Goal: Navigation & Orientation: Understand site structure

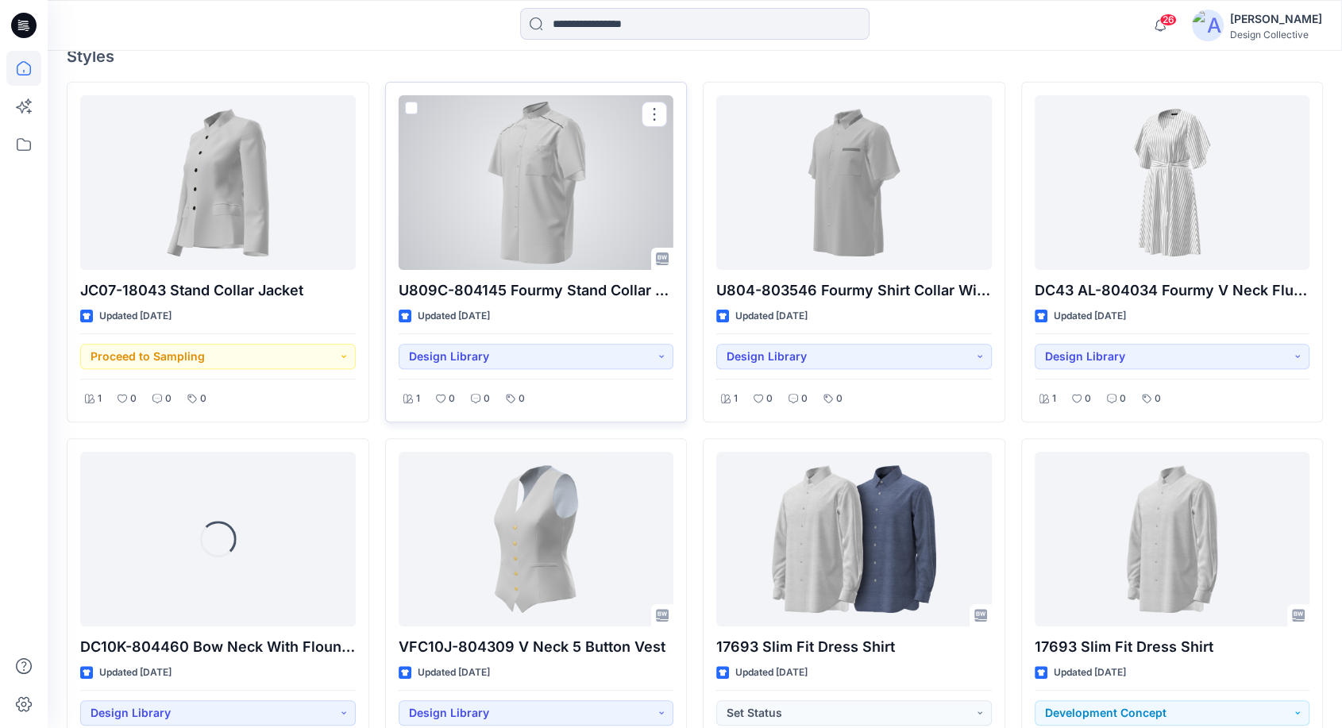
scroll to position [470, 0]
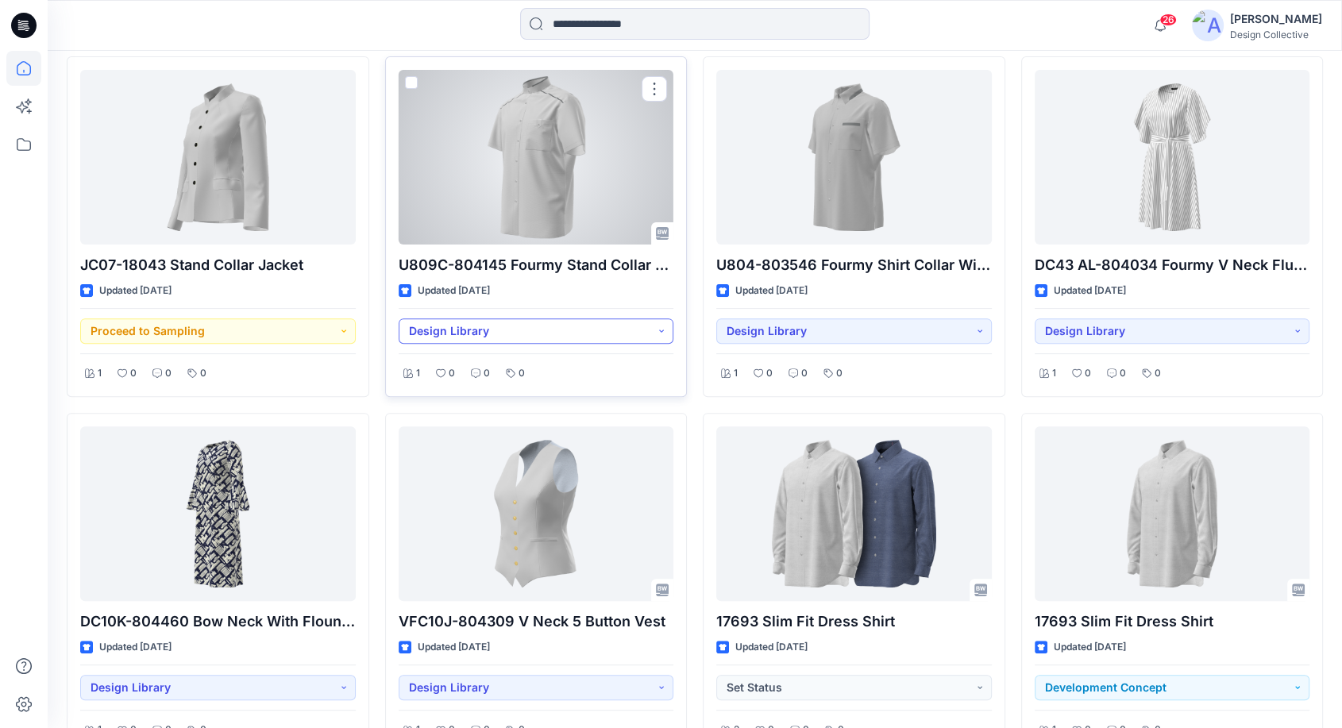
click at [667, 326] on button "Design Library" at bounding box center [536, 330] width 275 height 25
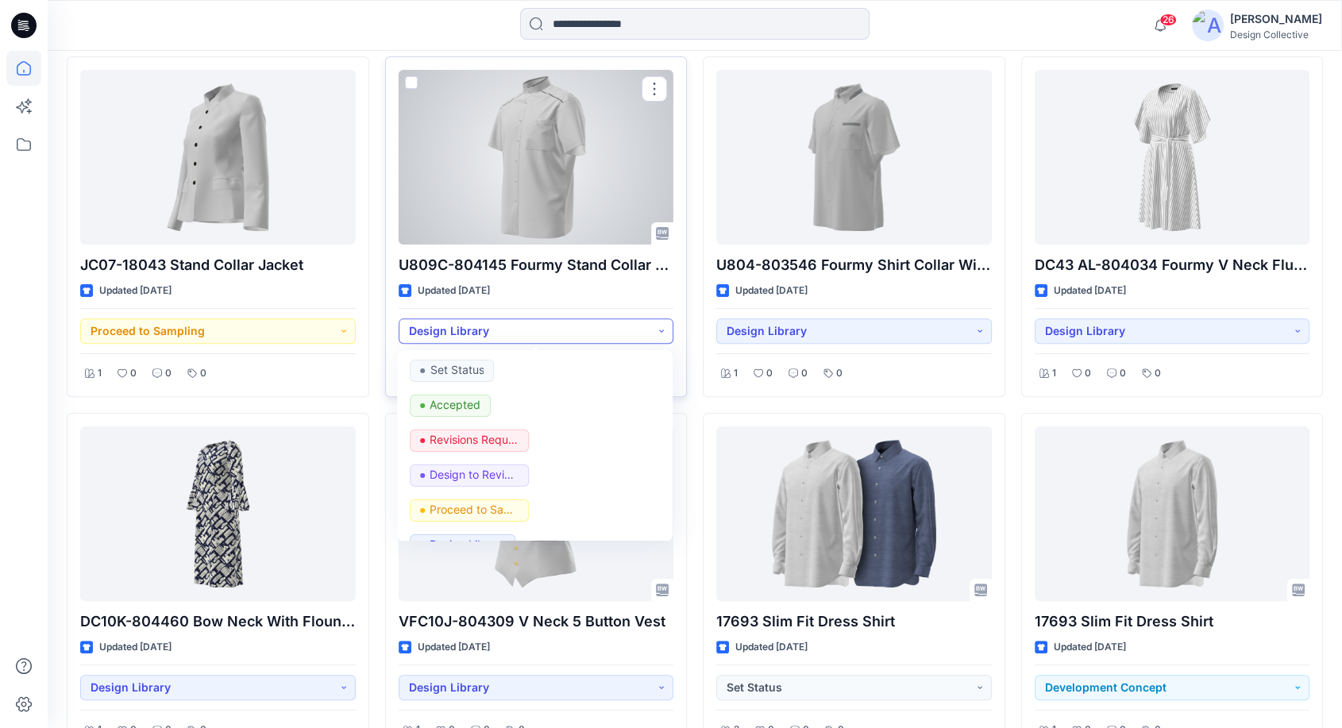
click at [667, 327] on button "Design Library" at bounding box center [536, 330] width 275 height 25
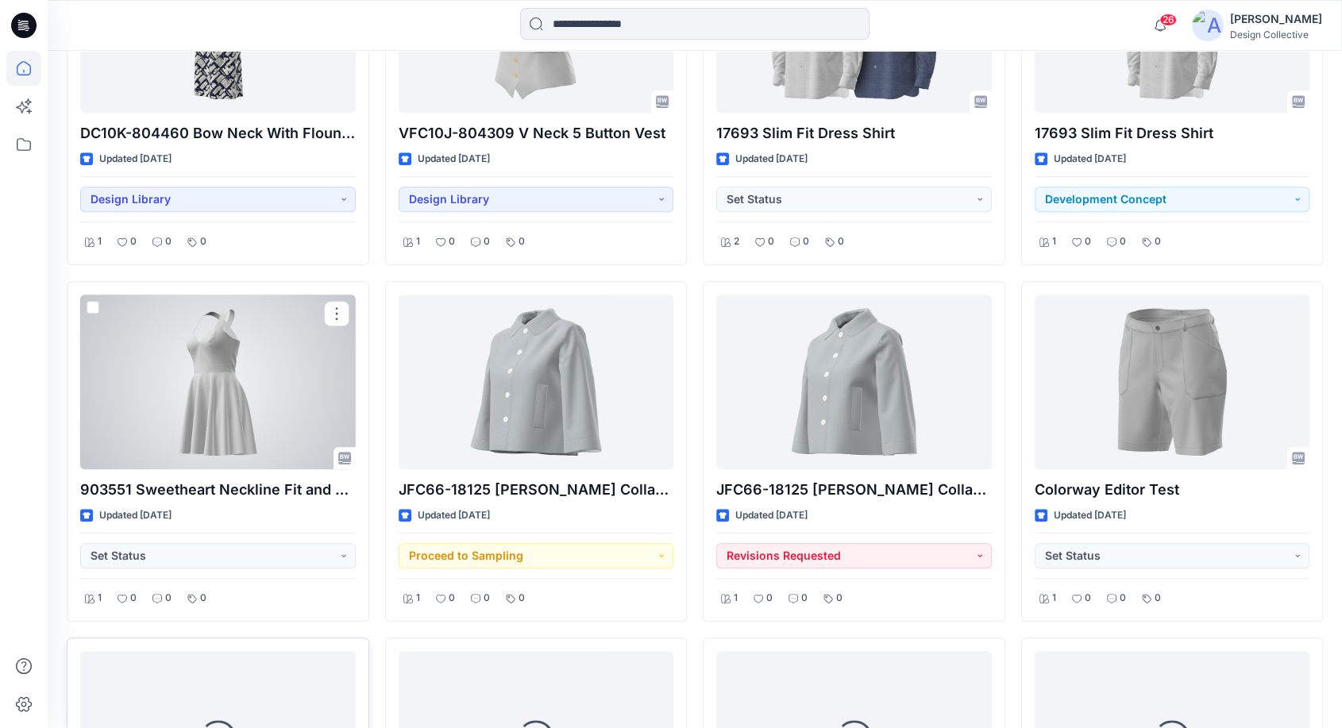
scroll to position [1103, 0]
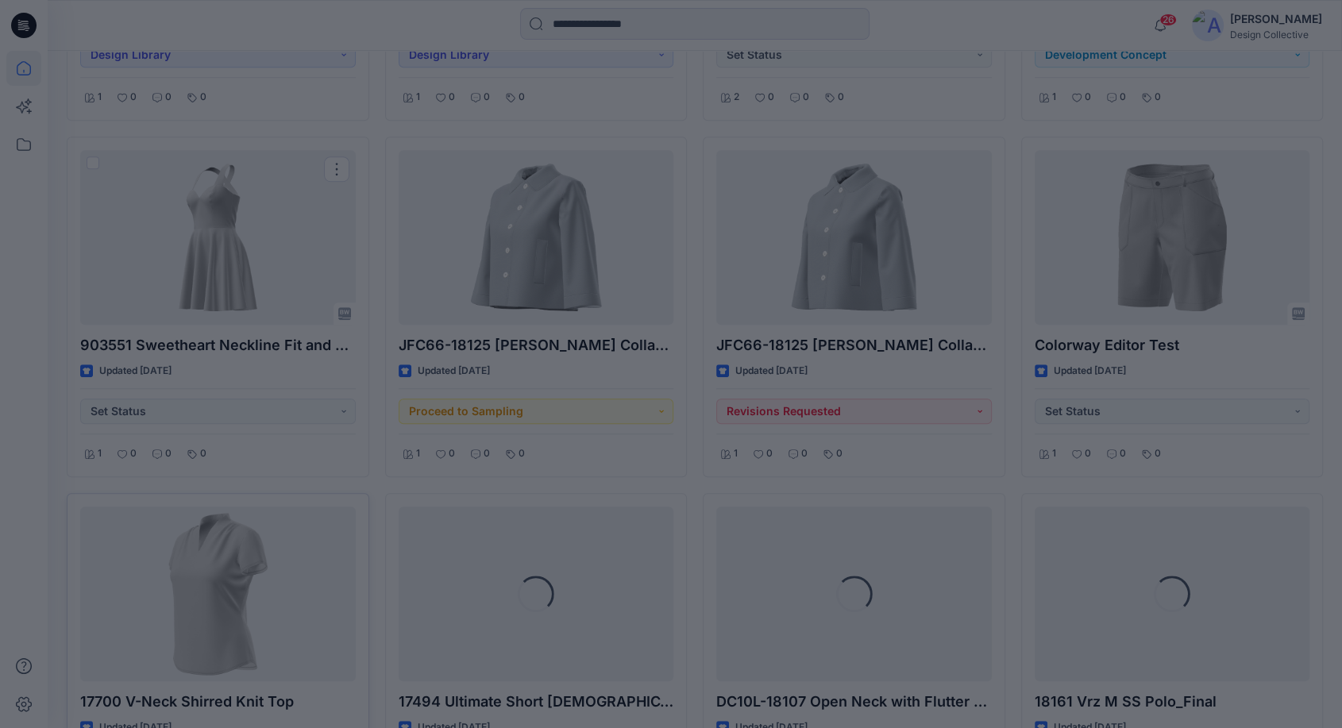
drag, startPoint x: 233, startPoint y: 421, endPoint x: 235, endPoint y: 412, distance: 9.1
click at [235, 412] on div at bounding box center [671, 364] width 1342 height 728
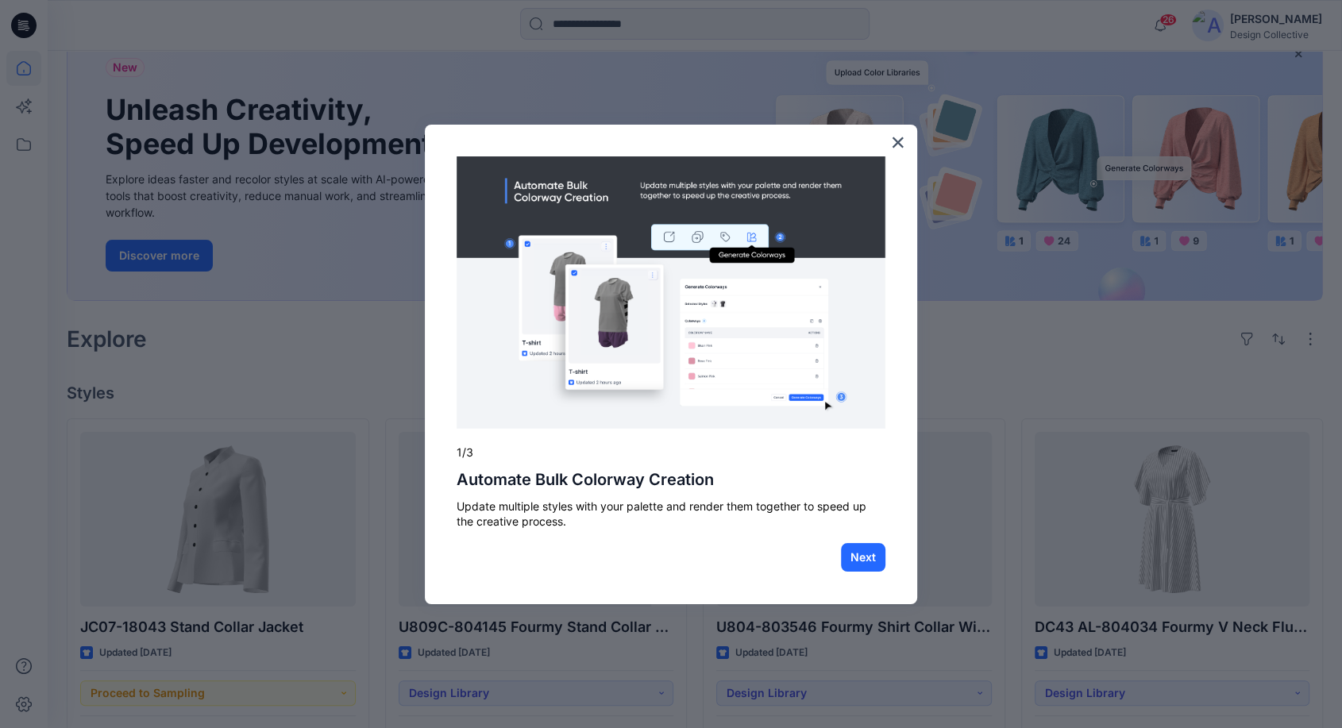
scroll to position [118, 0]
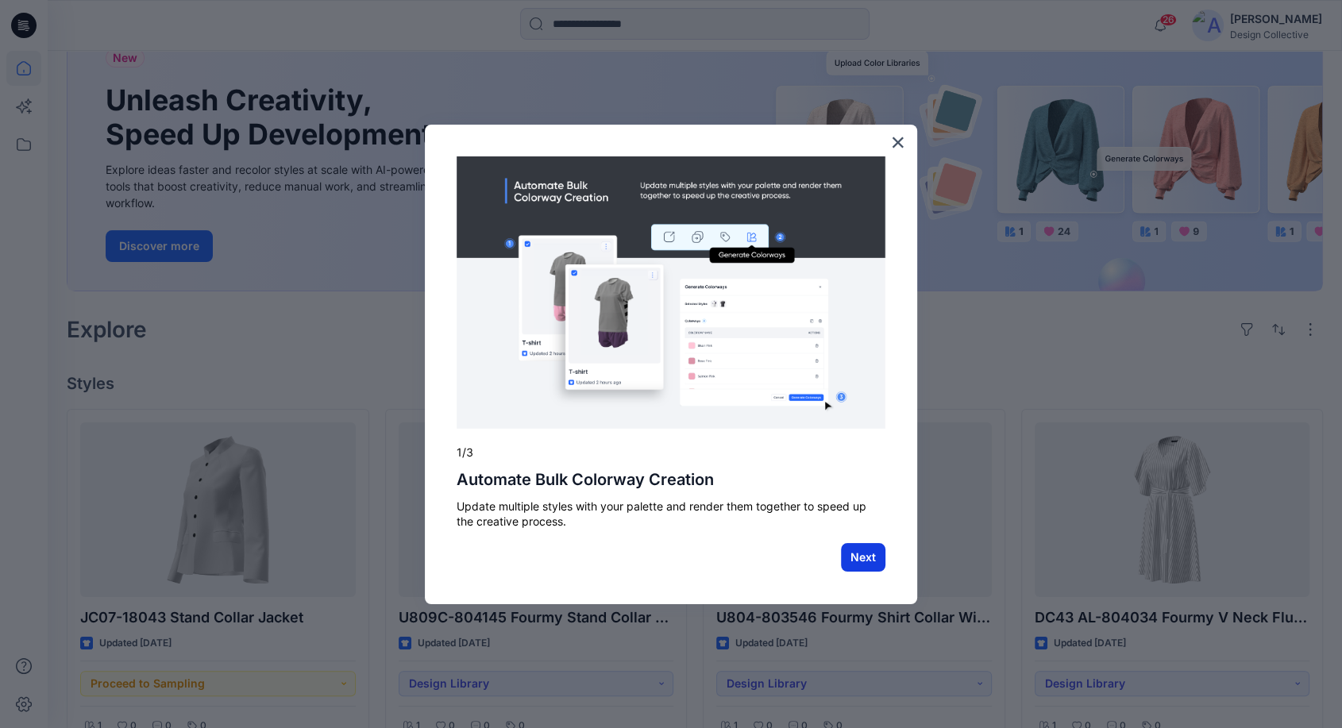
click at [865, 556] on button "Next" at bounding box center [863, 557] width 44 height 29
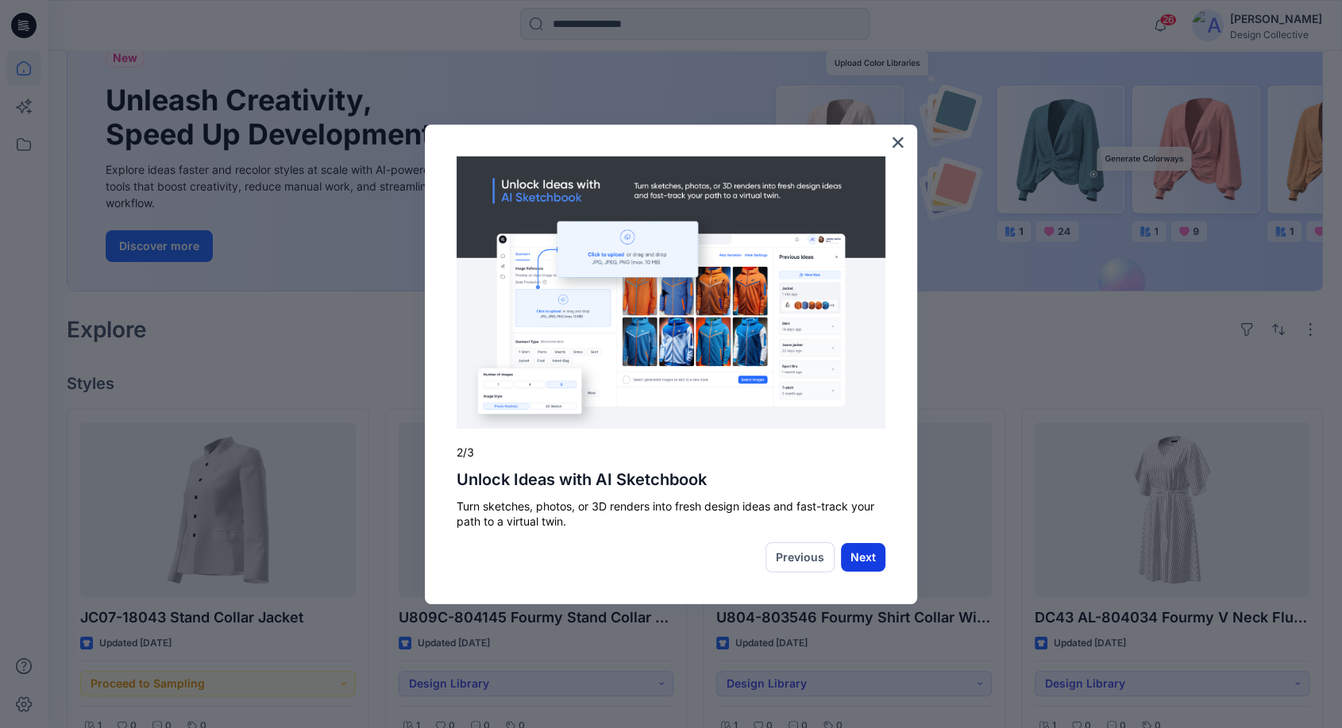
click at [866, 556] on button "Next" at bounding box center [863, 557] width 44 height 29
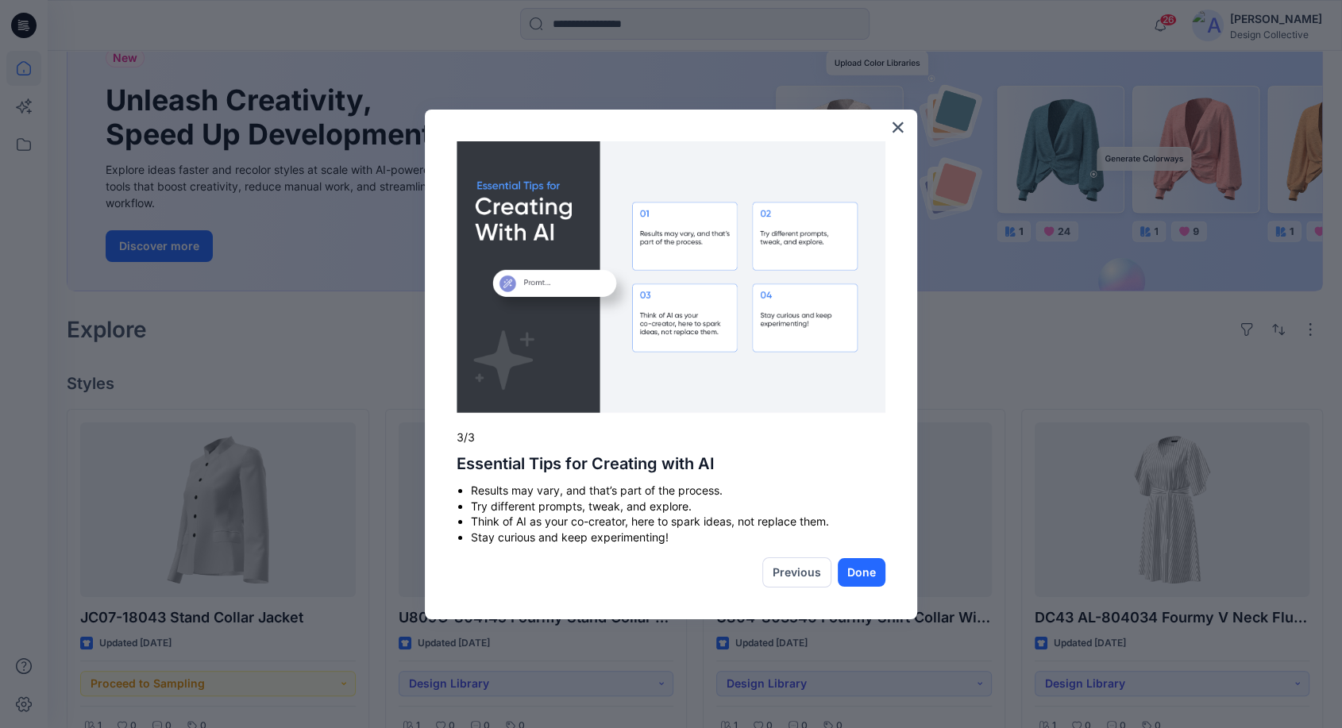
click at [866, 556] on div "× 3/3 Essential Tips for Creating with AI Results may vary, and that’s part of …" at bounding box center [671, 365] width 492 height 510
click at [861, 571] on button "Done" at bounding box center [862, 572] width 48 height 29
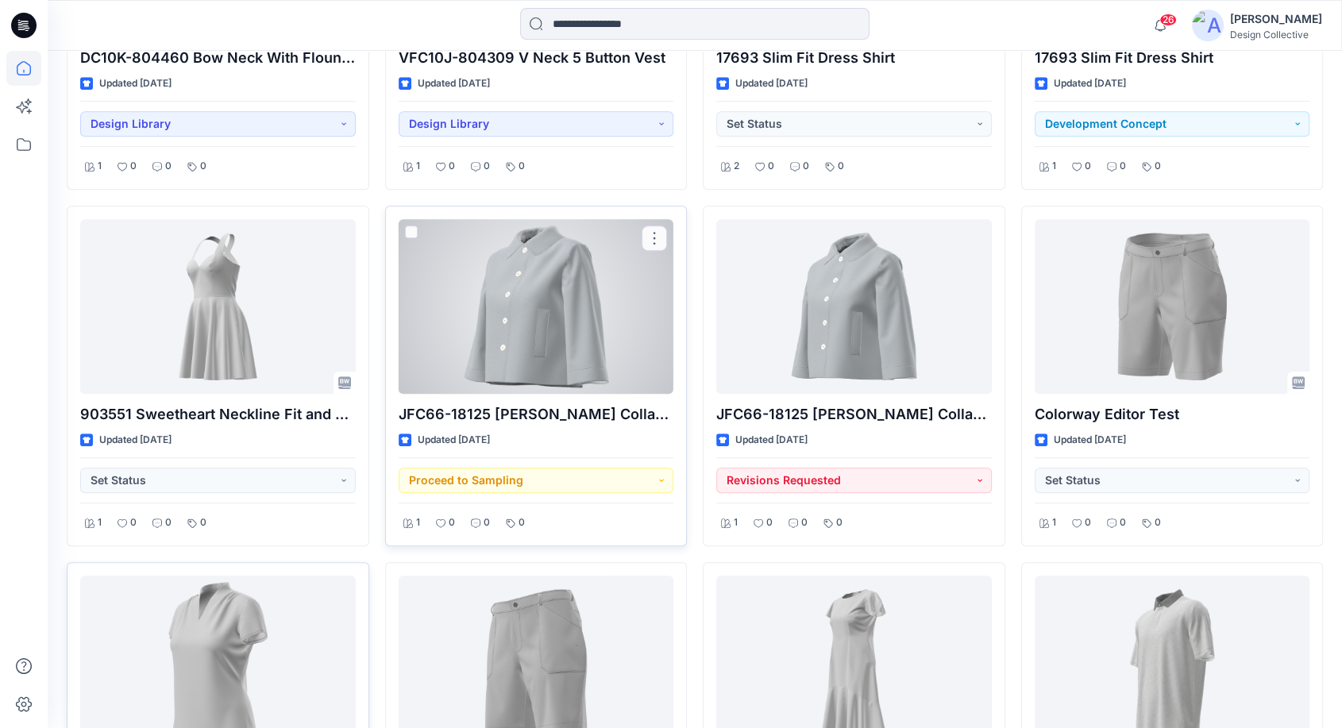
scroll to position [1058, 0]
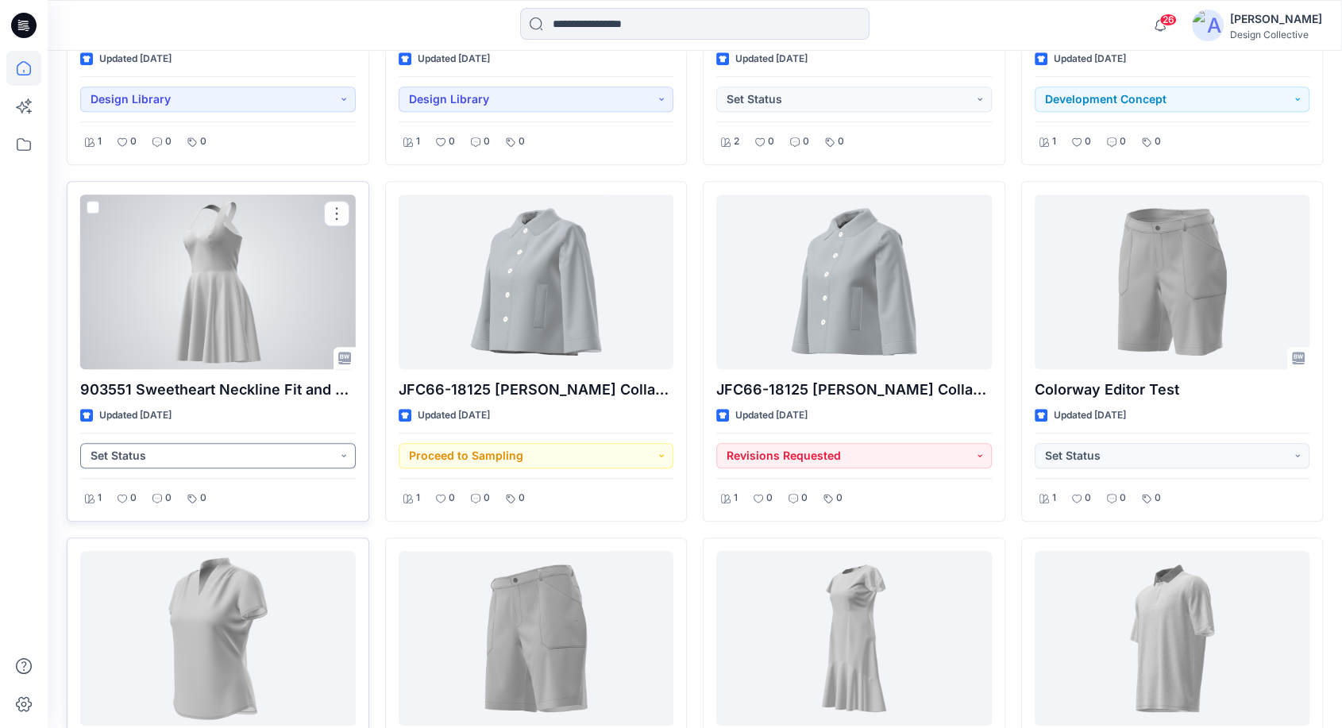
click at [345, 450] on button "Set Status" at bounding box center [217, 455] width 275 height 25
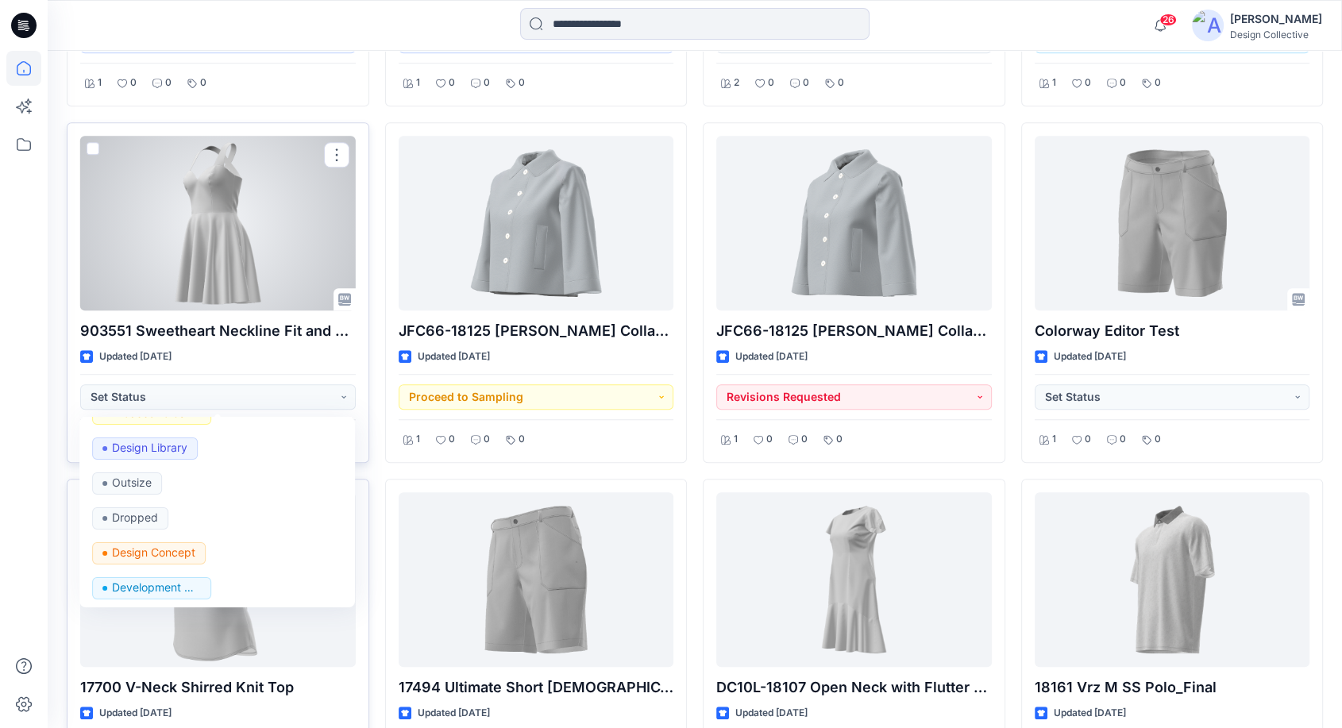
scroll to position [165, 0]
click at [171, 576] on p "Development Concept" at bounding box center [156, 586] width 89 height 21
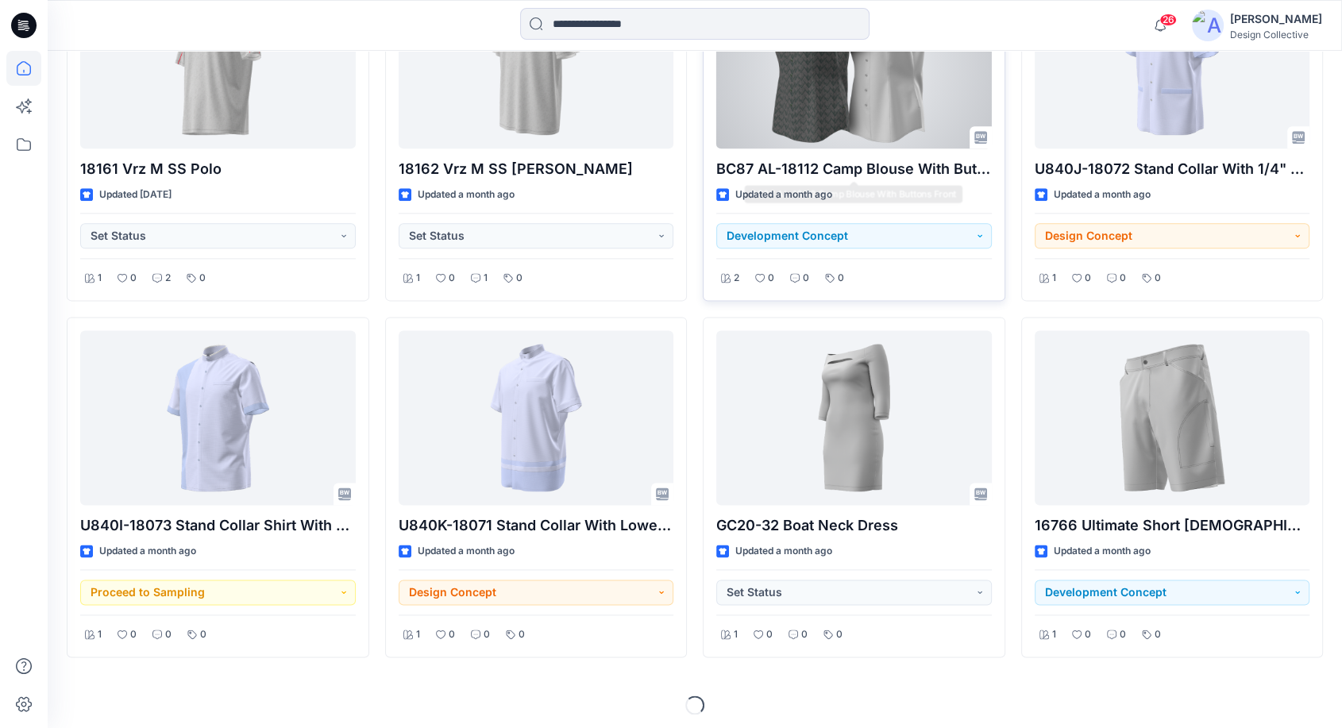
scroll to position [1994, 0]
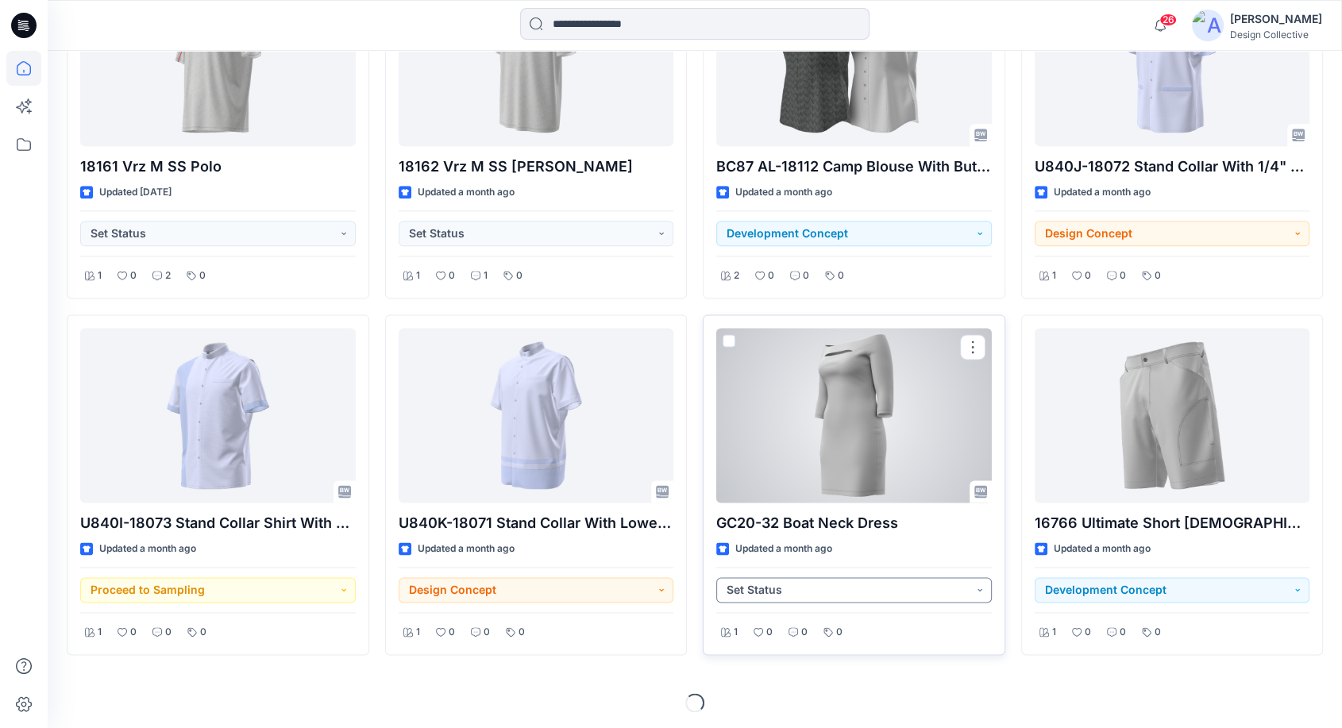
click at [808, 592] on button "Set Status" at bounding box center [853, 589] width 275 height 25
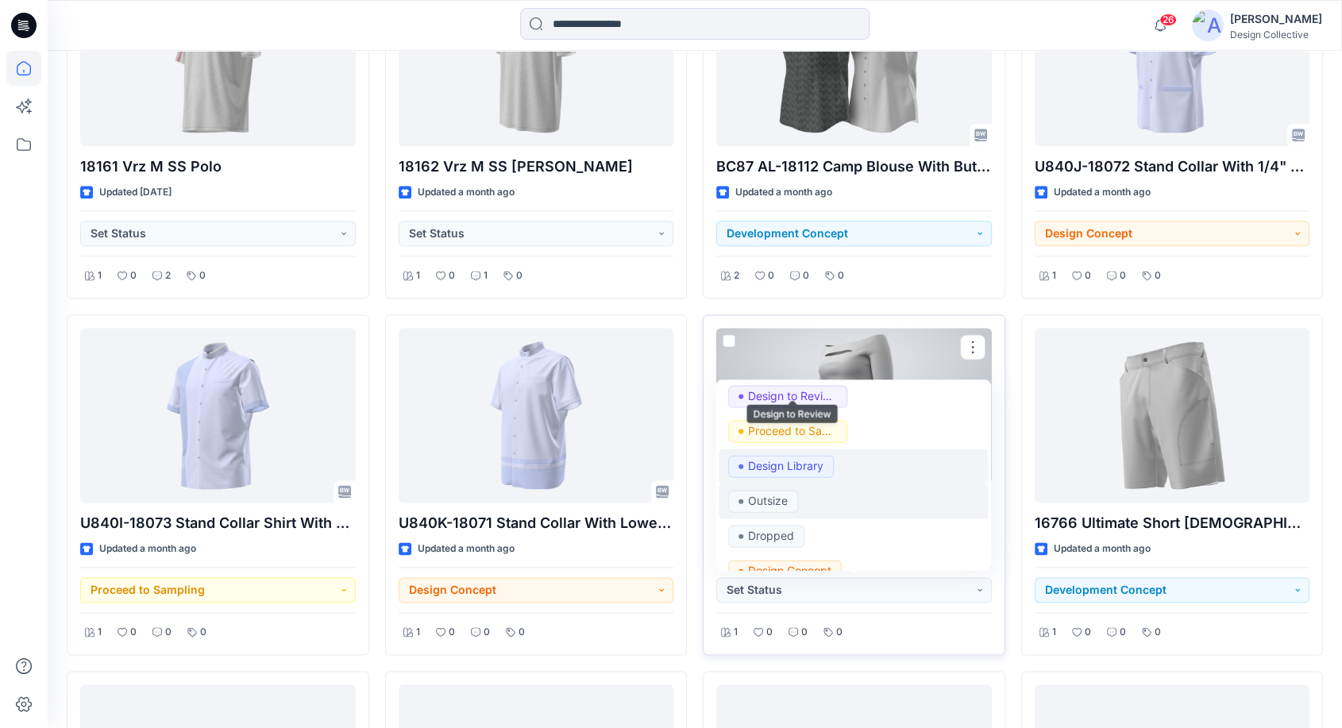
scroll to position [118, 0]
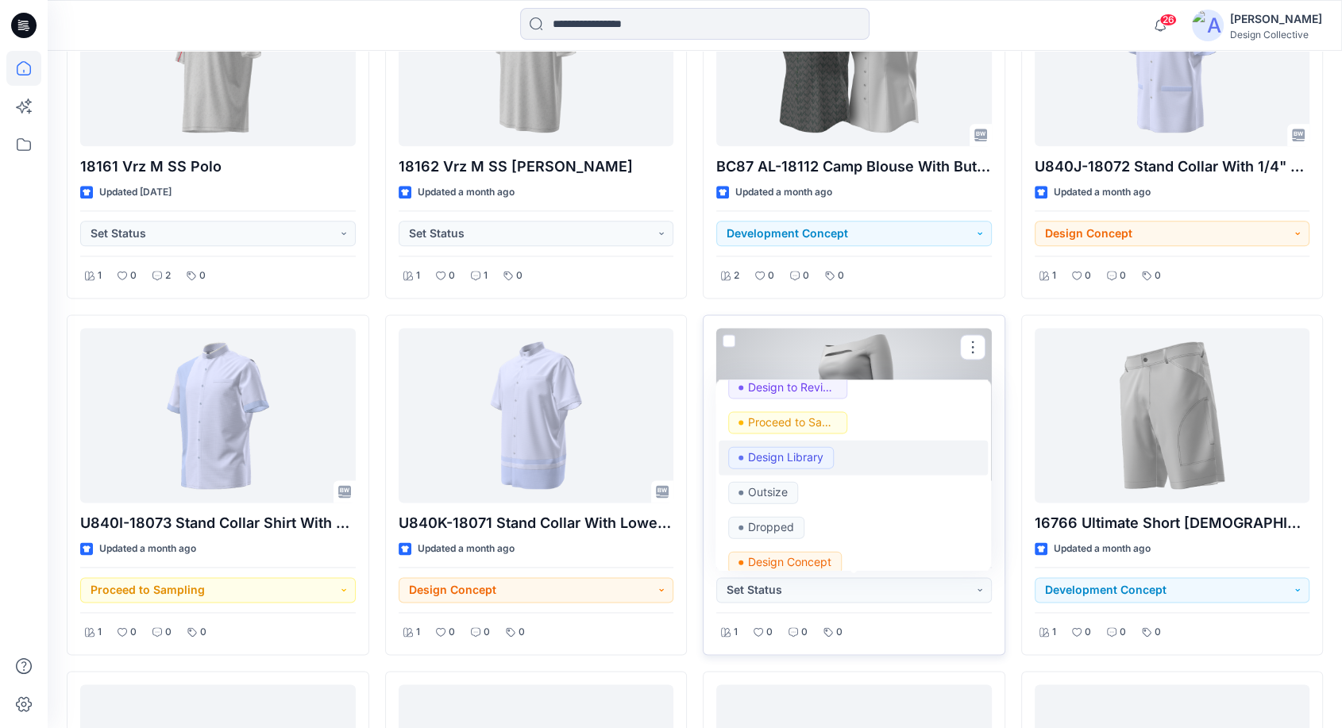
click at [811, 463] on p "Design Library" at bounding box center [785, 456] width 75 height 21
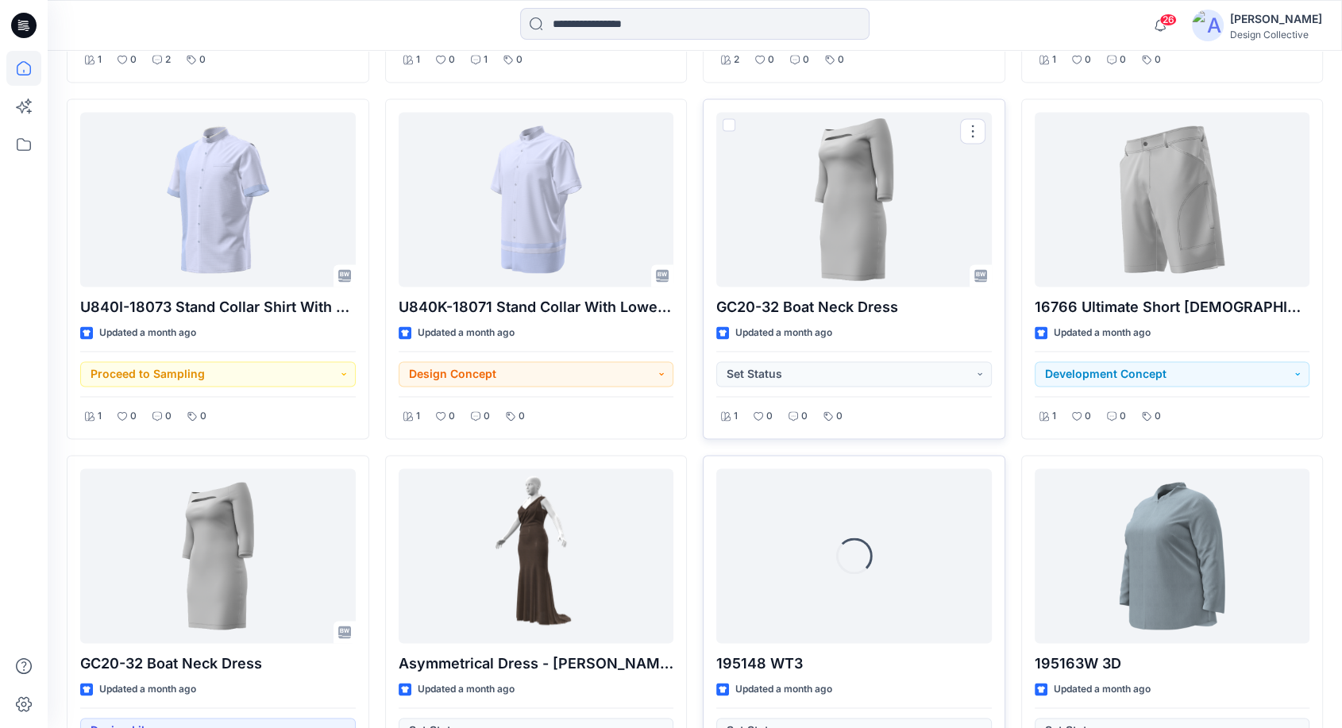
scroll to position [2348, 0]
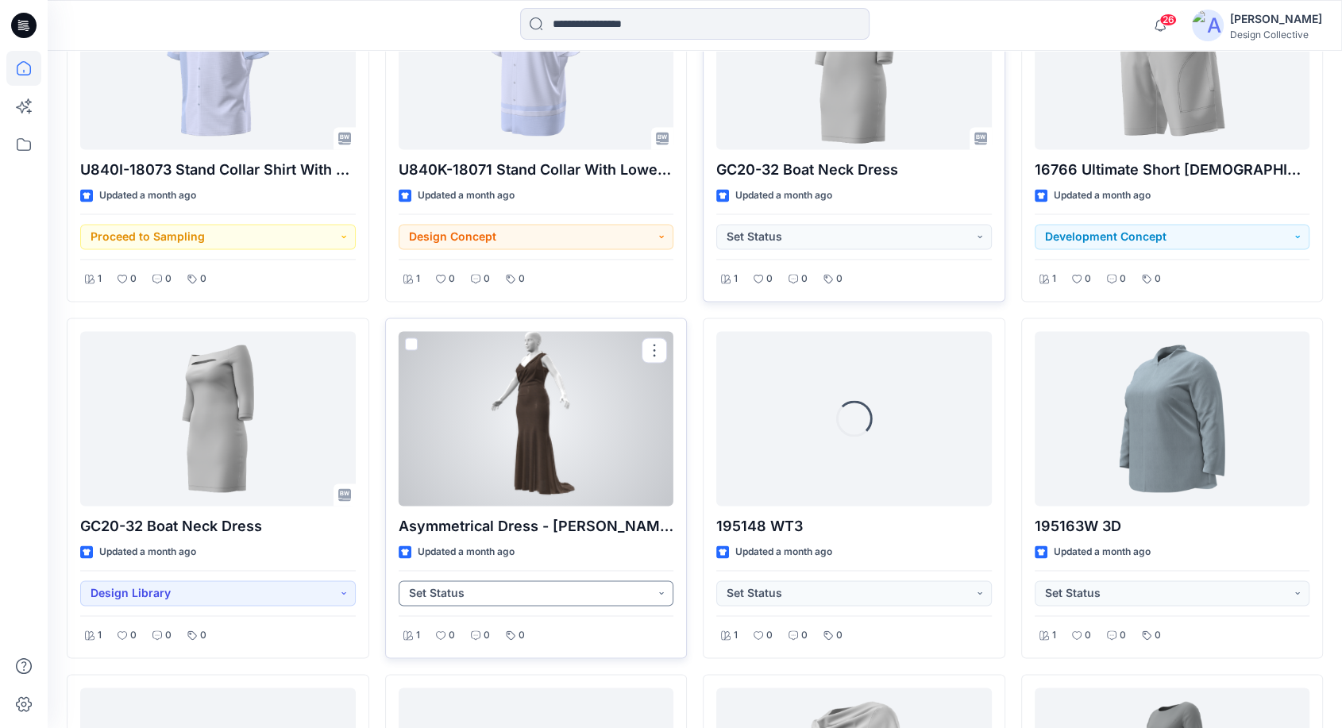
click at [616, 595] on button "Set Status" at bounding box center [536, 592] width 275 height 25
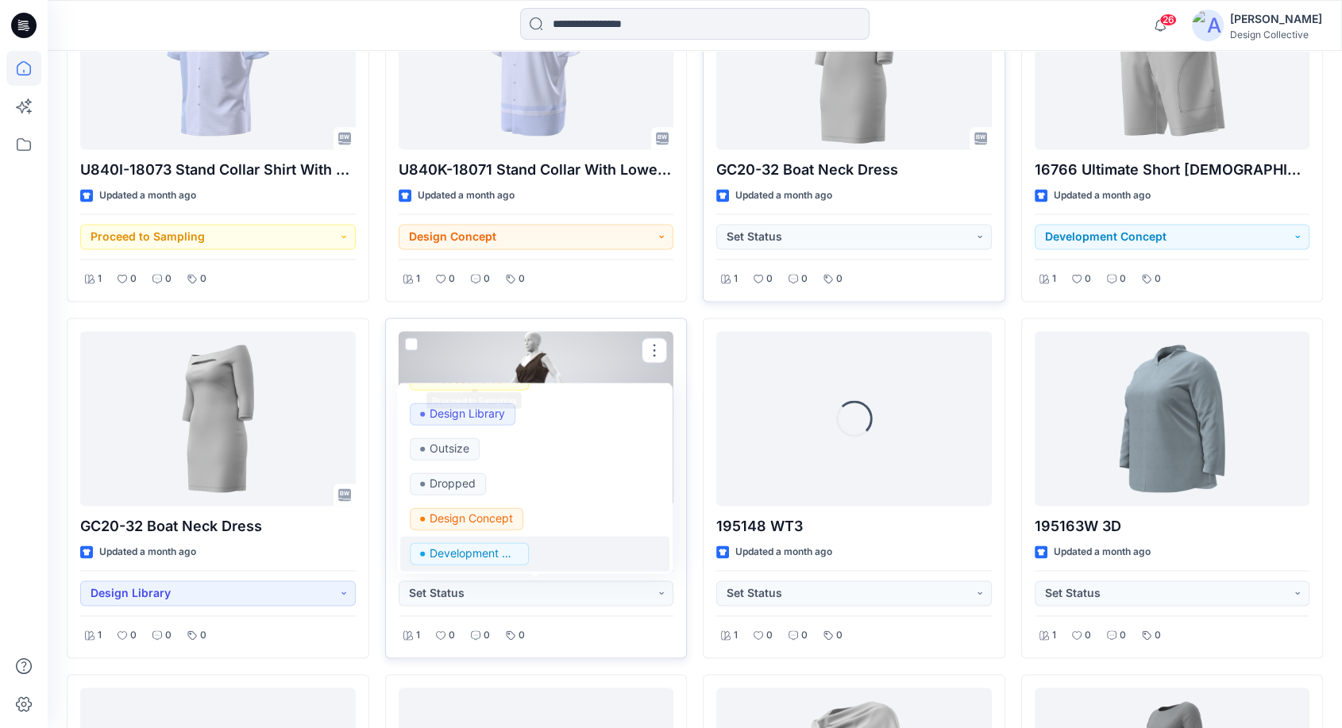
scroll to position [165, 0]
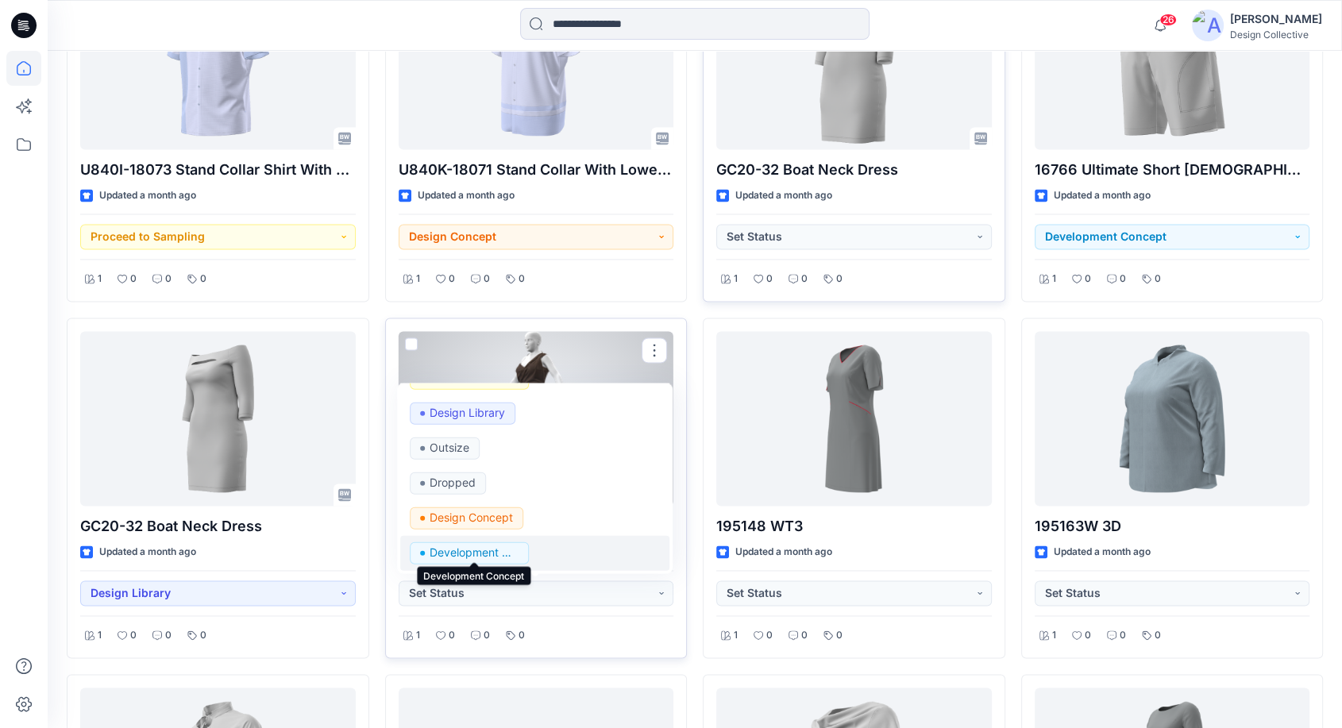
click at [492, 553] on p "Development Concept" at bounding box center [474, 552] width 89 height 21
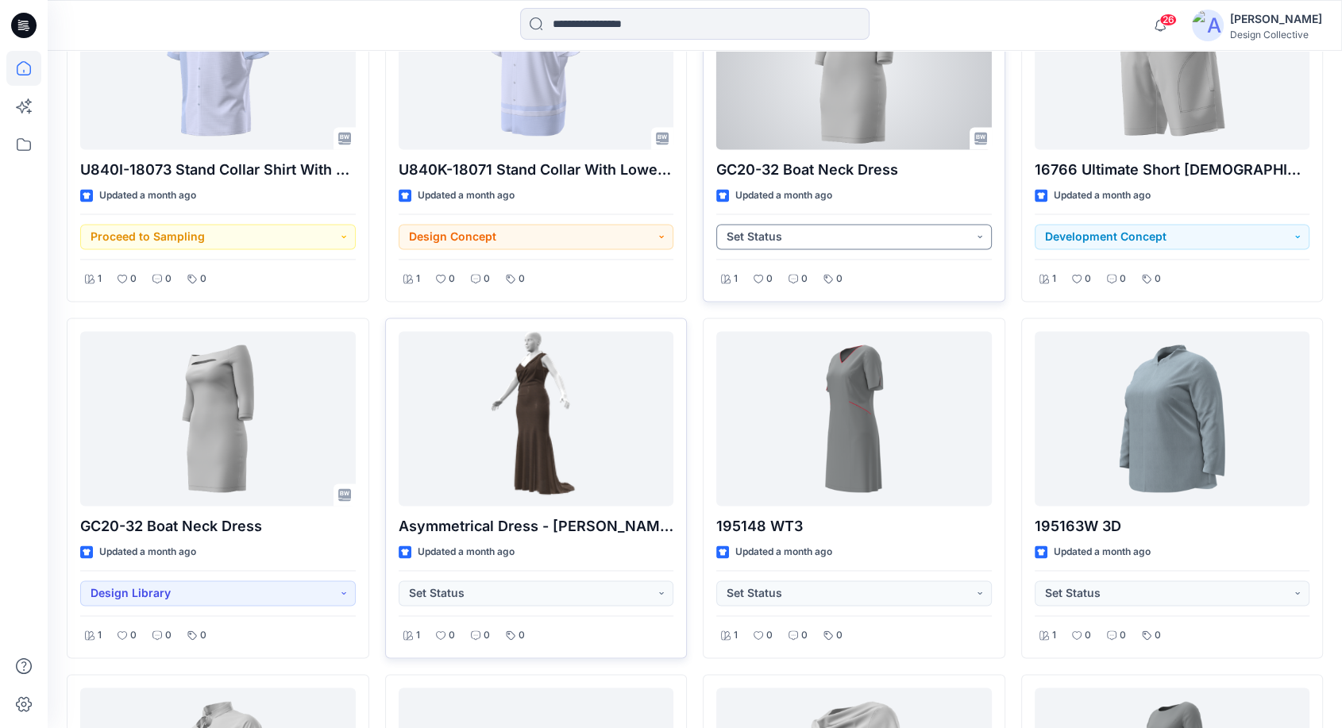
click at [933, 230] on button "Set Status" at bounding box center [853, 236] width 275 height 25
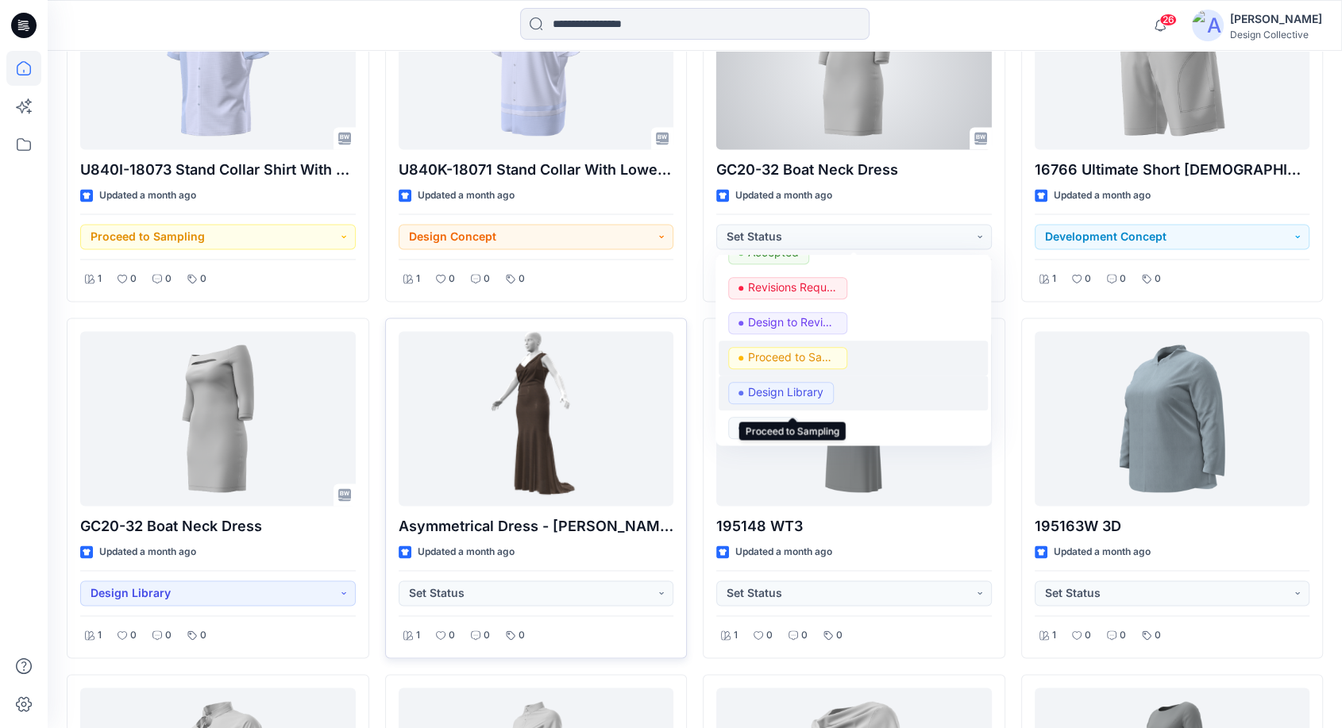
scroll to position [58, 0]
click at [780, 389] on p "Design Library" at bounding box center [785, 391] width 75 height 21
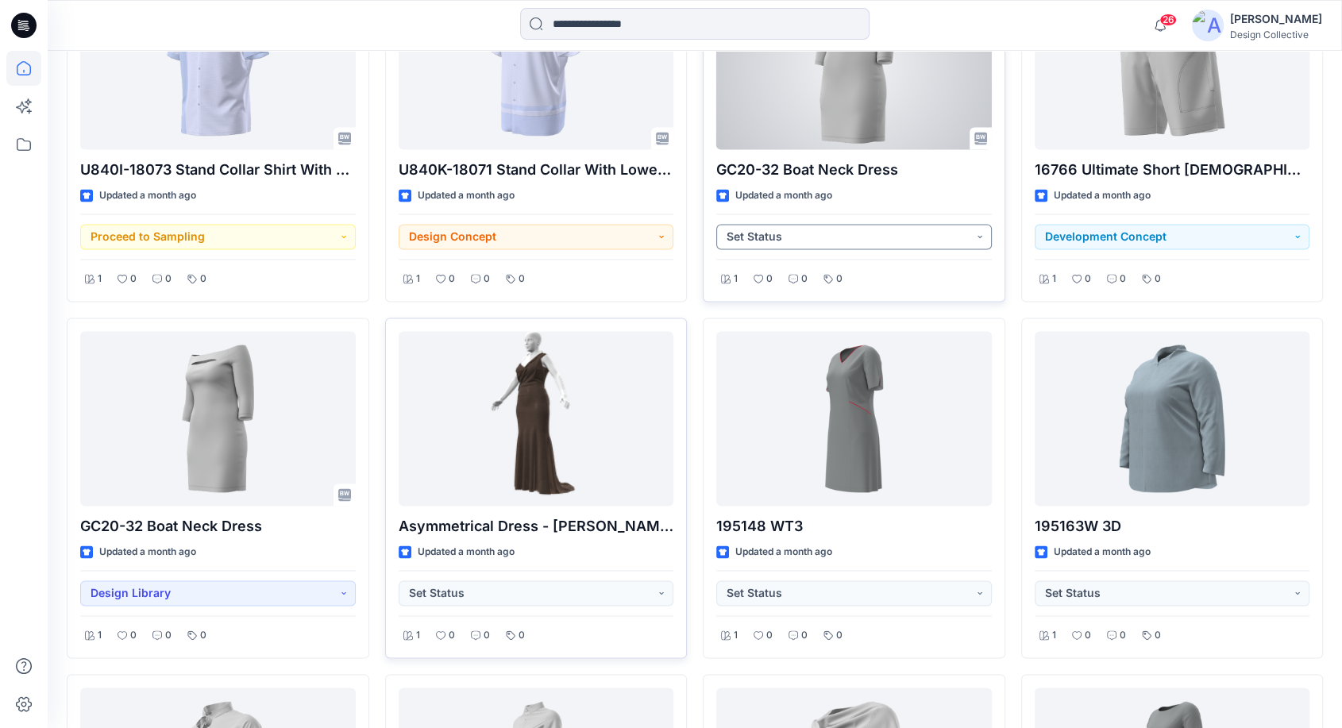
click at [915, 238] on button "Set Status" at bounding box center [853, 236] width 275 height 25
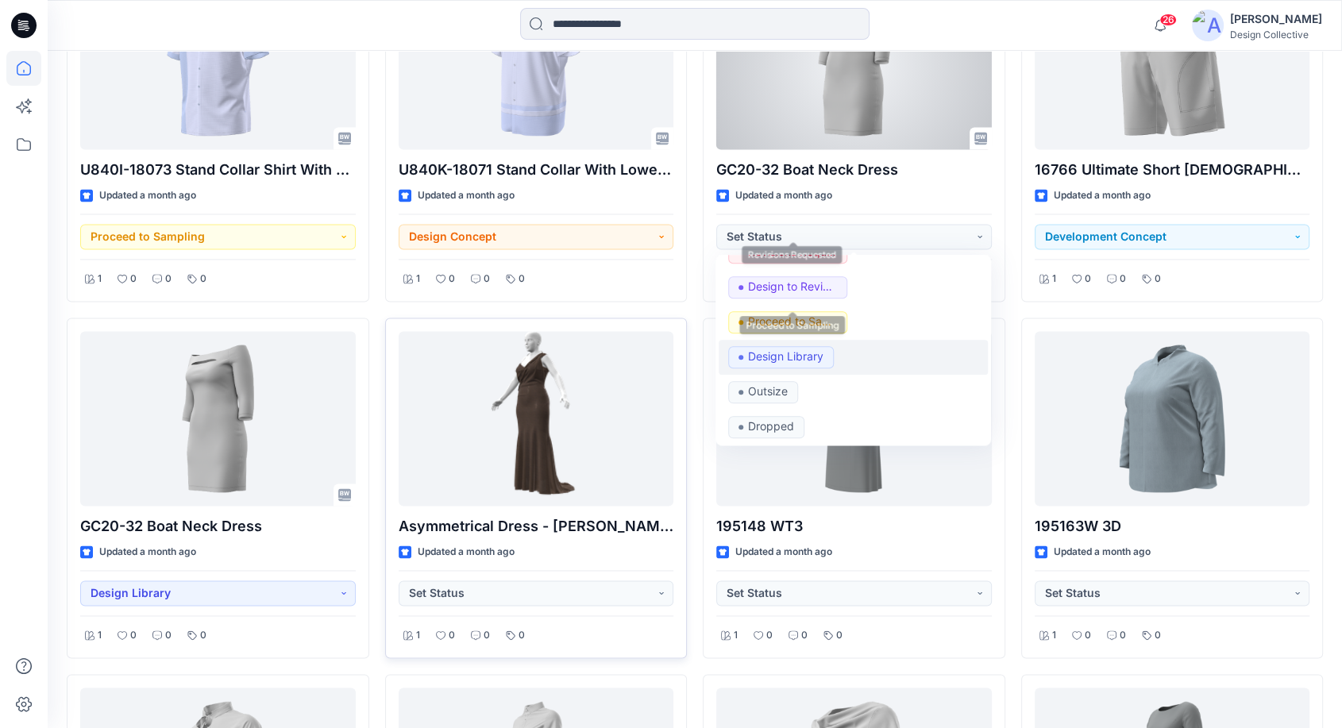
scroll to position [118, 0]
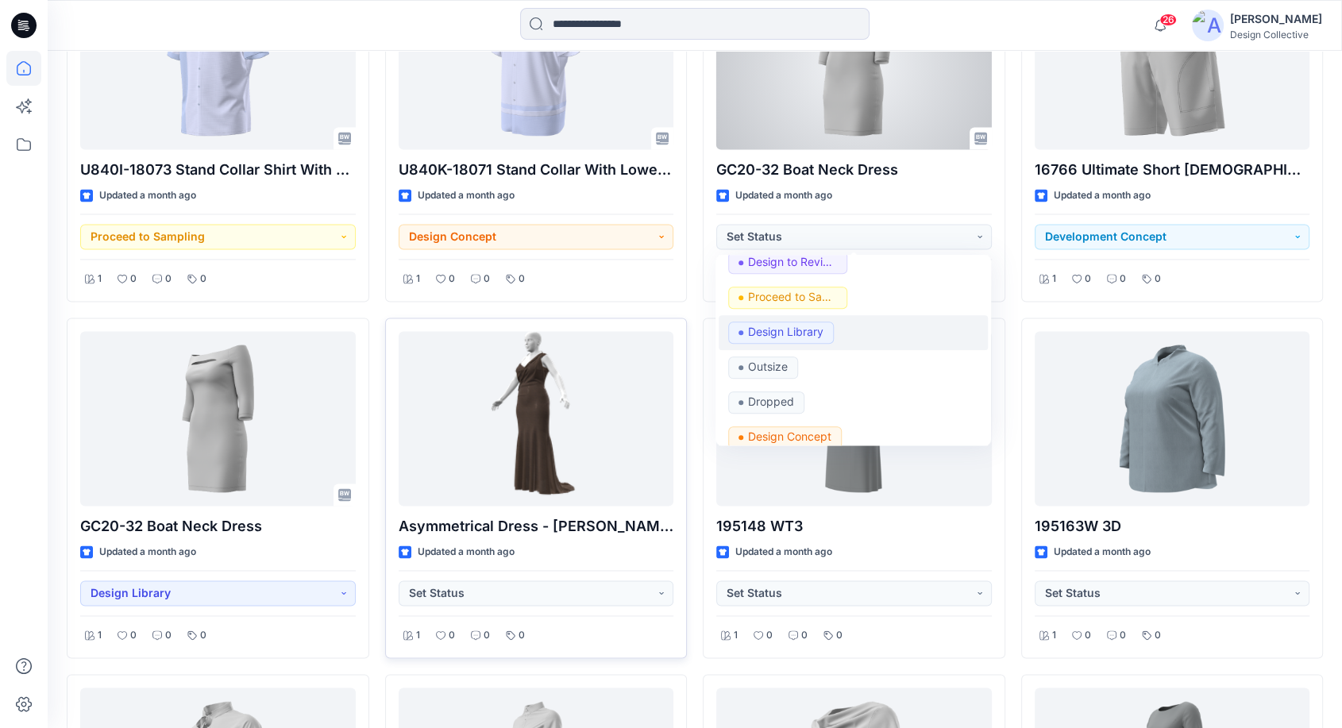
click at [765, 329] on p "Design Library" at bounding box center [785, 332] width 75 height 21
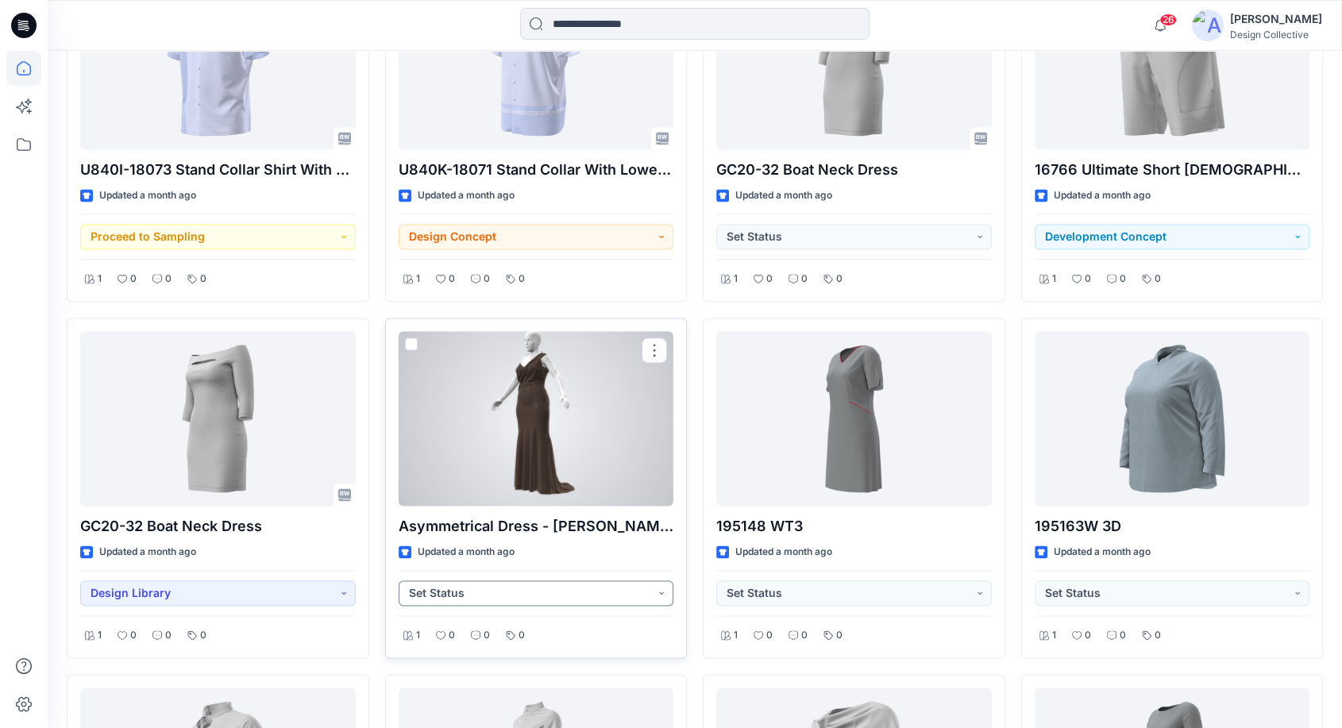
click at [541, 588] on button "Set Status" at bounding box center [536, 592] width 275 height 25
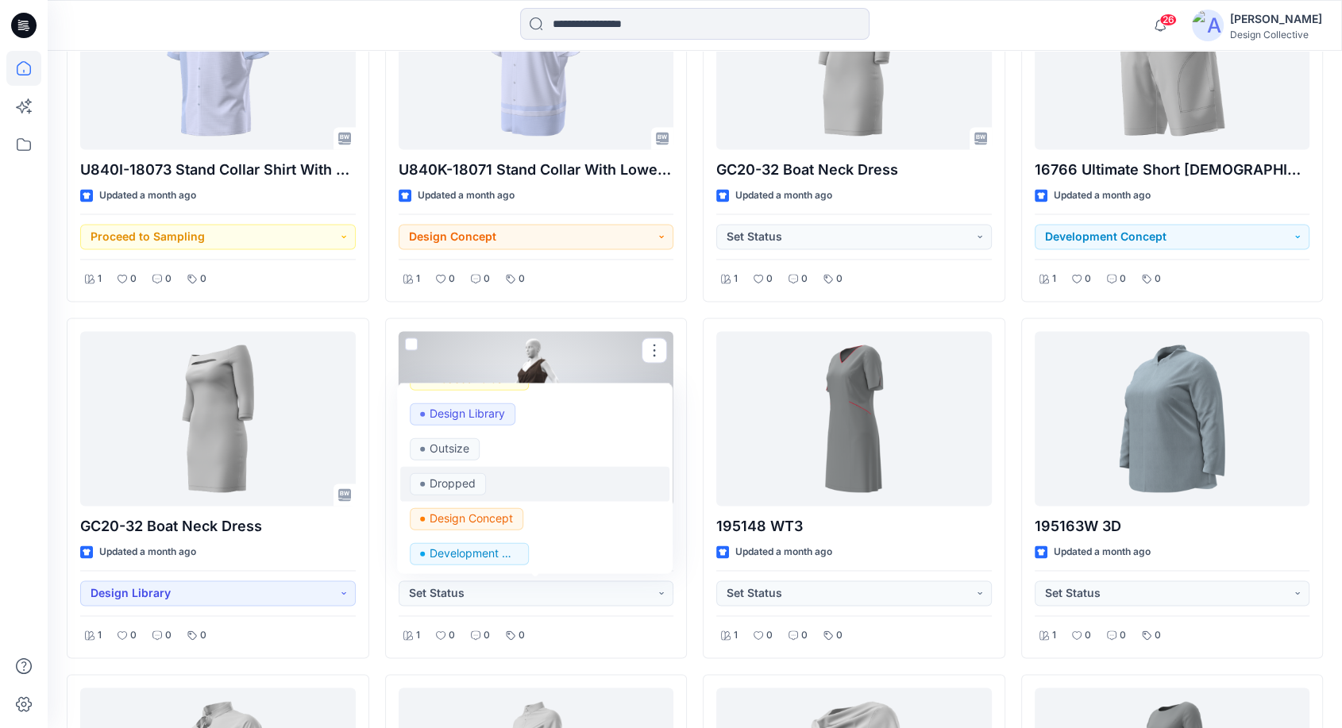
scroll to position [165, 0]
click at [472, 547] on p "Development Concept" at bounding box center [474, 552] width 89 height 21
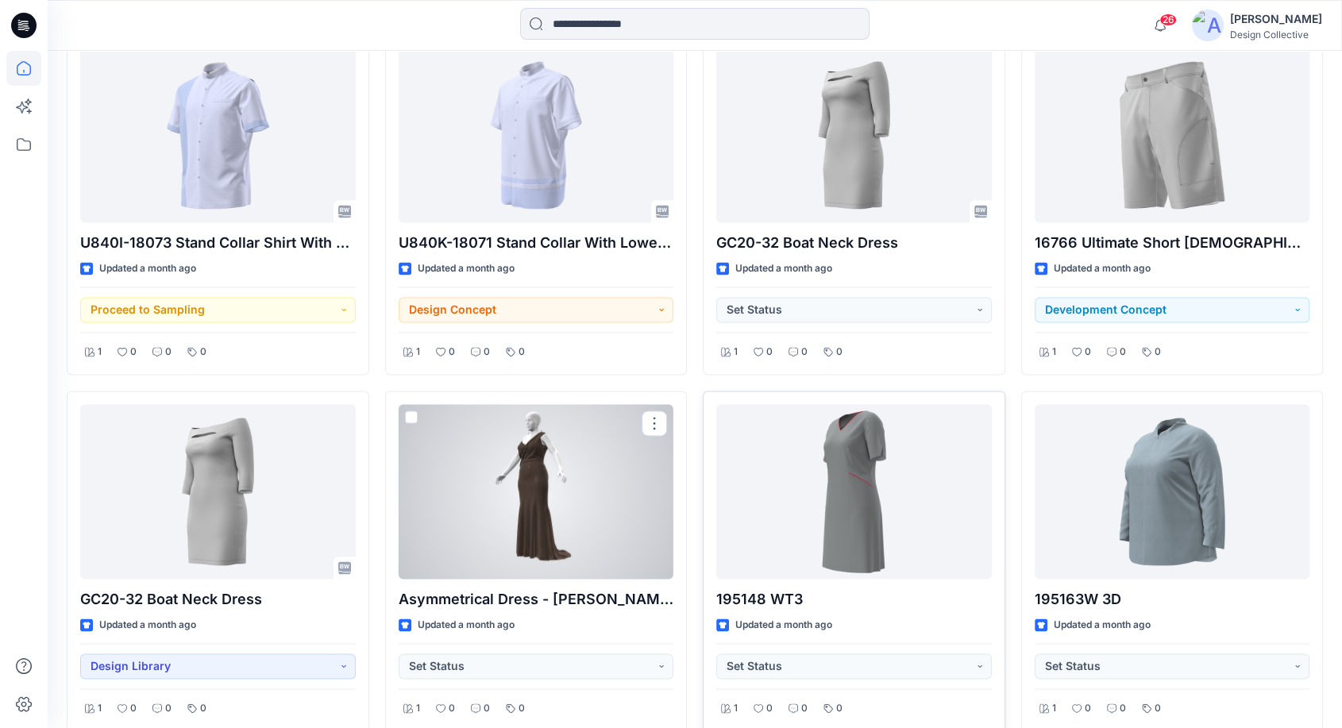
scroll to position [2289, 0]
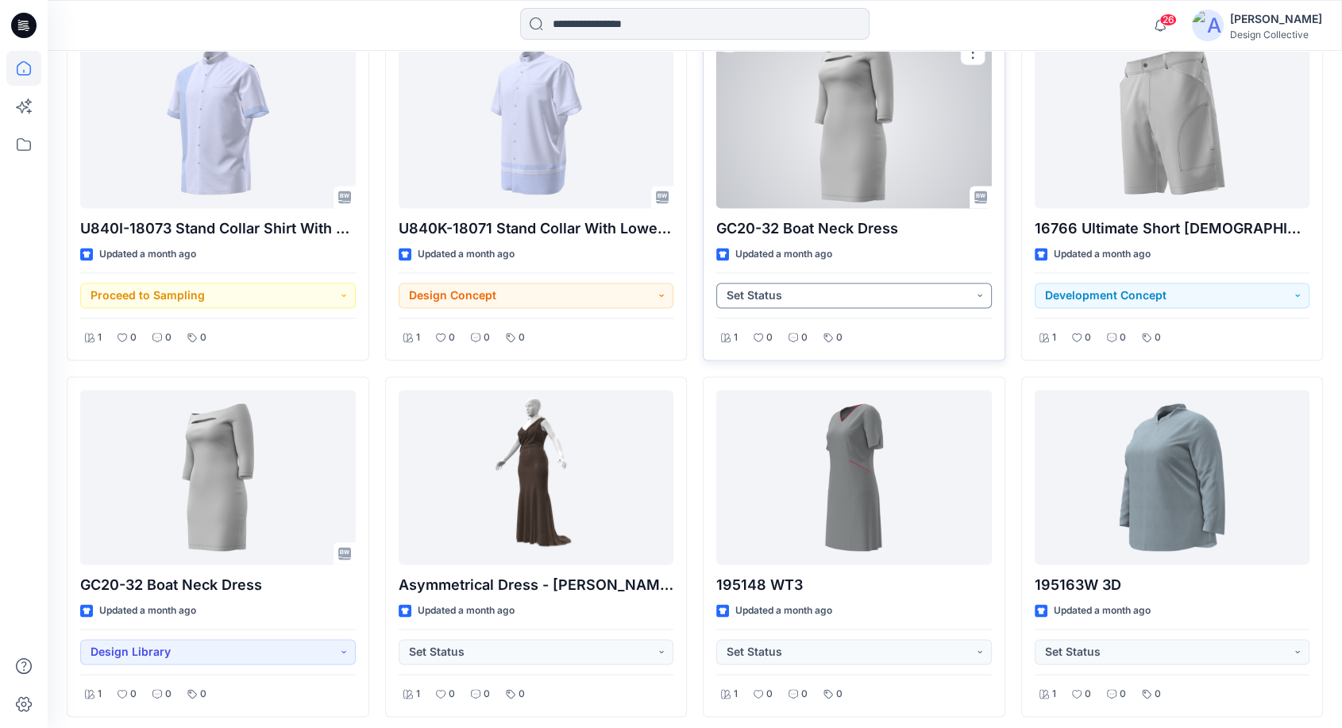
click at [980, 292] on button "Set Status" at bounding box center [853, 295] width 275 height 25
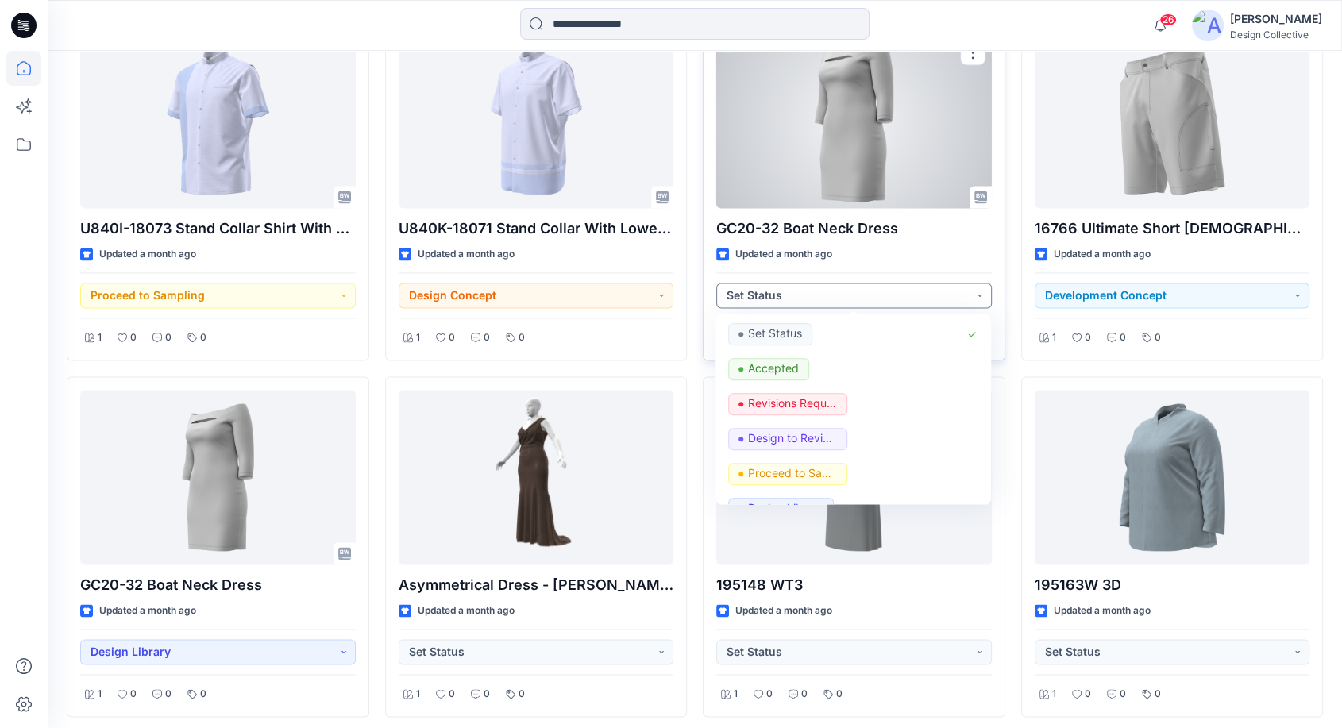
click at [980, 292] on button "Set Status" at bounding box center [853, 295] width 275 height 25
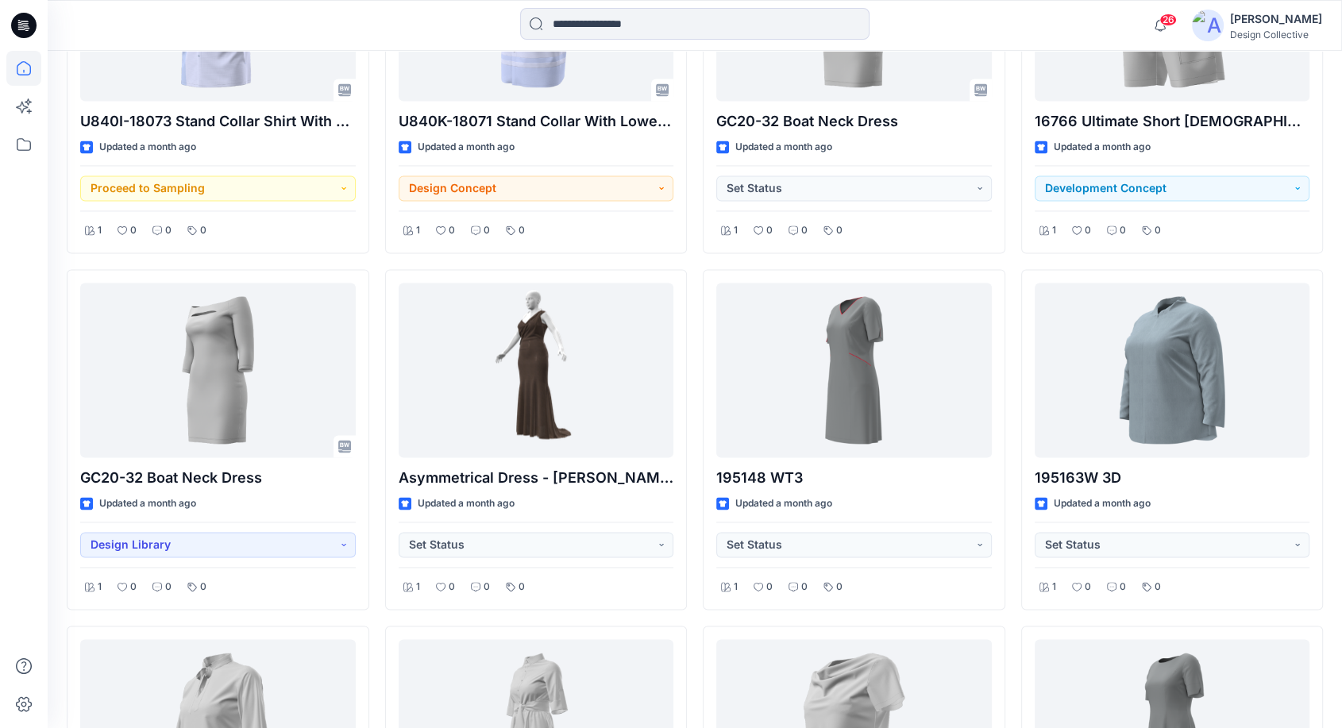
scroll to position [2406, 0]
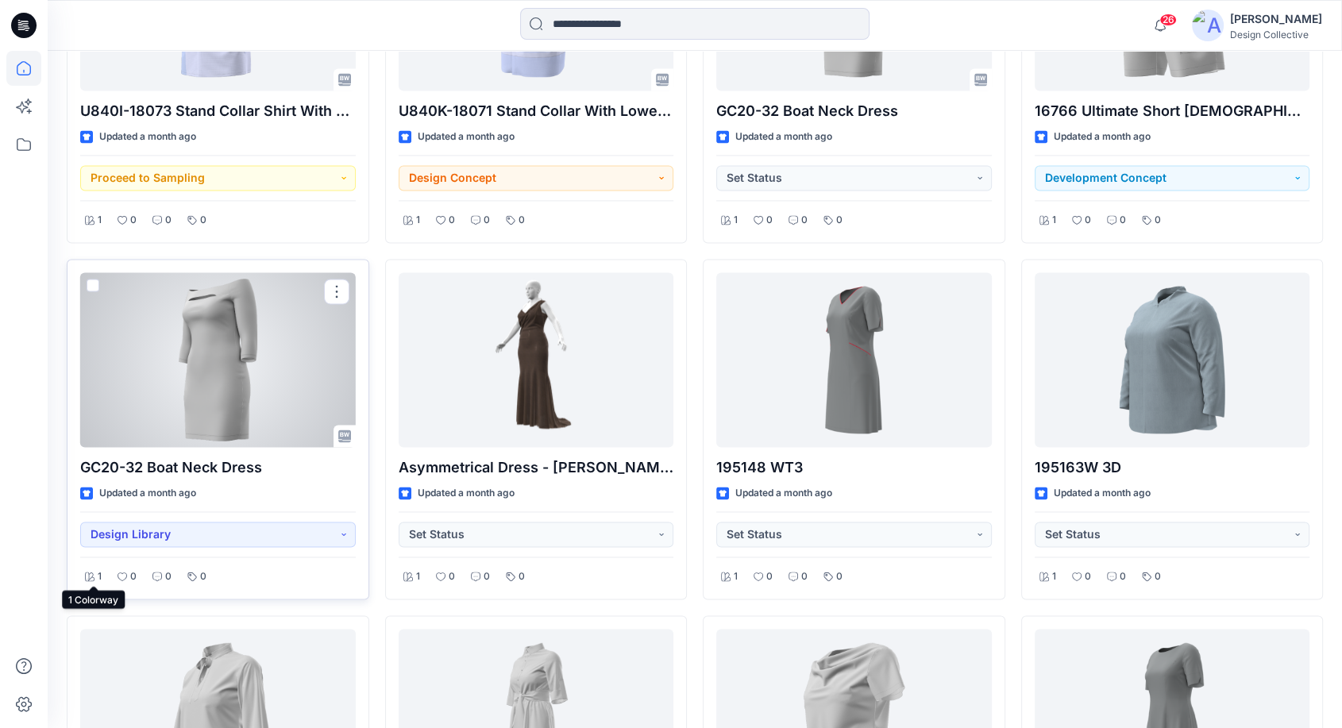
click at [88, 572] on icon at bounding box center [90, 577] width 10 height 10
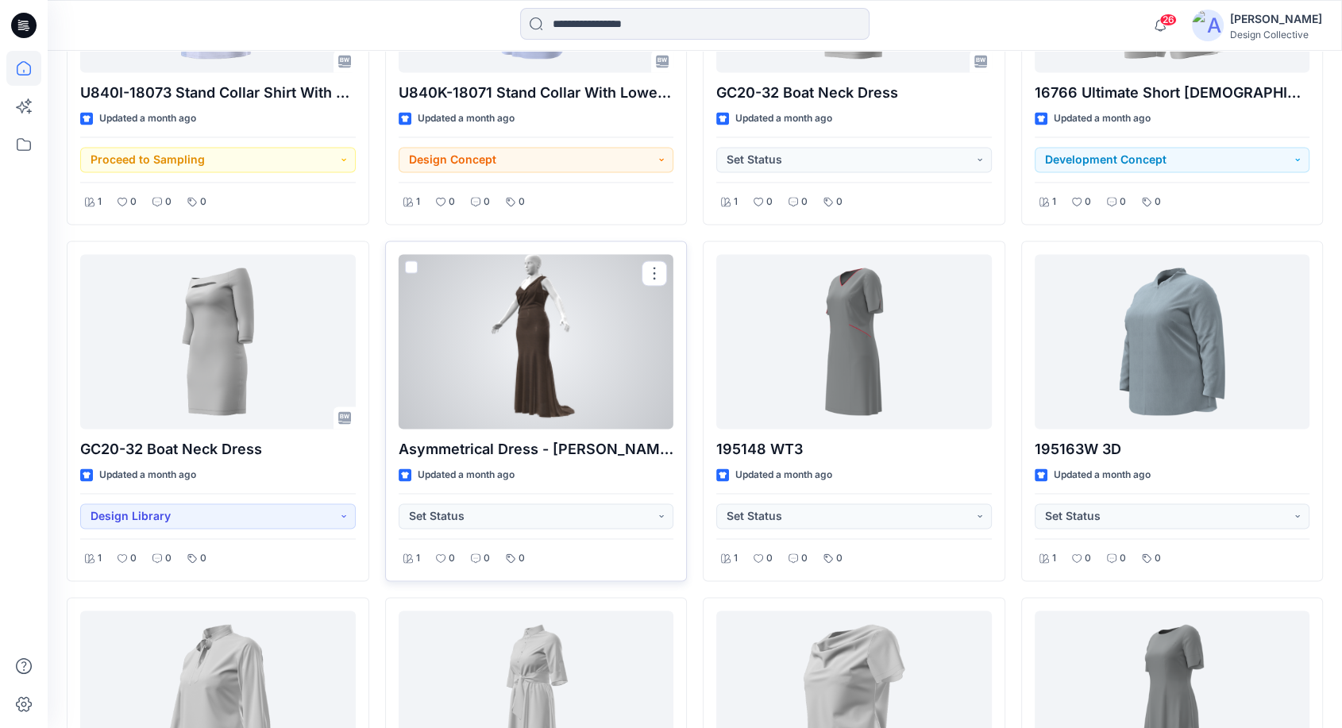
scroll to position [2465, 0]
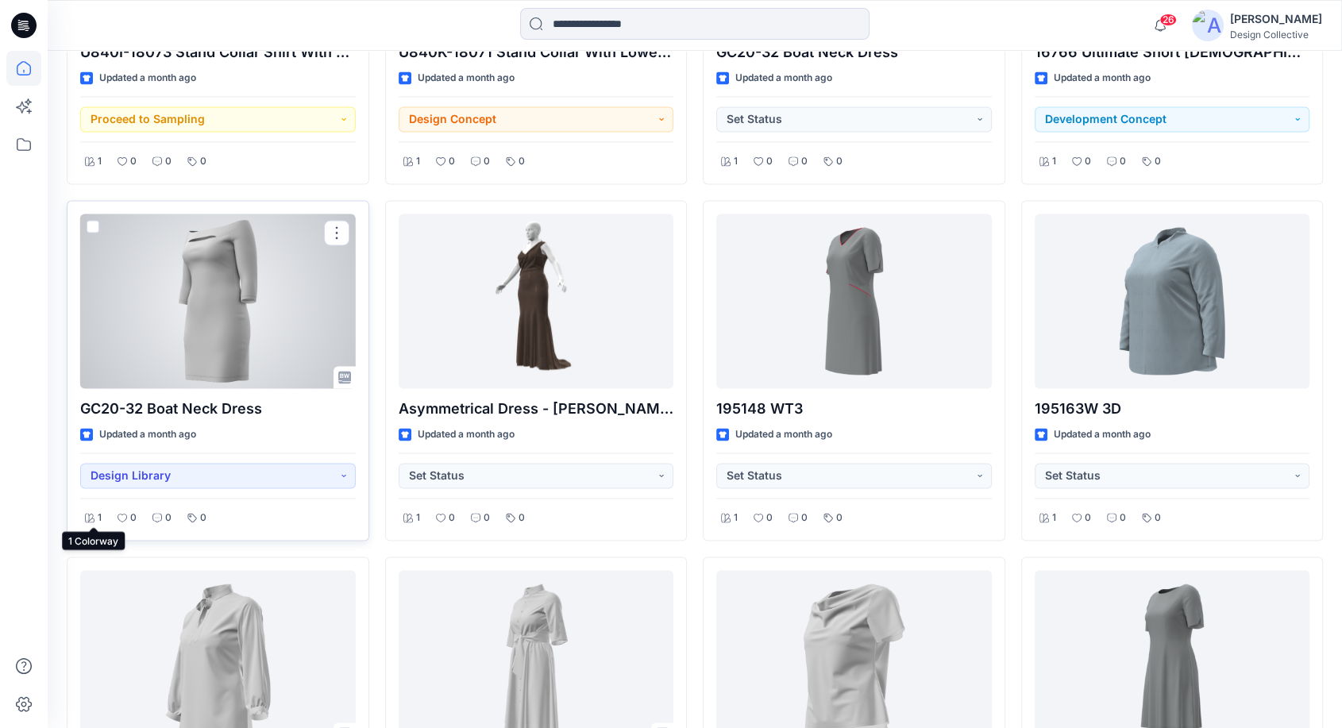
click at [88, 513] on icon at bounding box center [90, 518] width 10 height 10
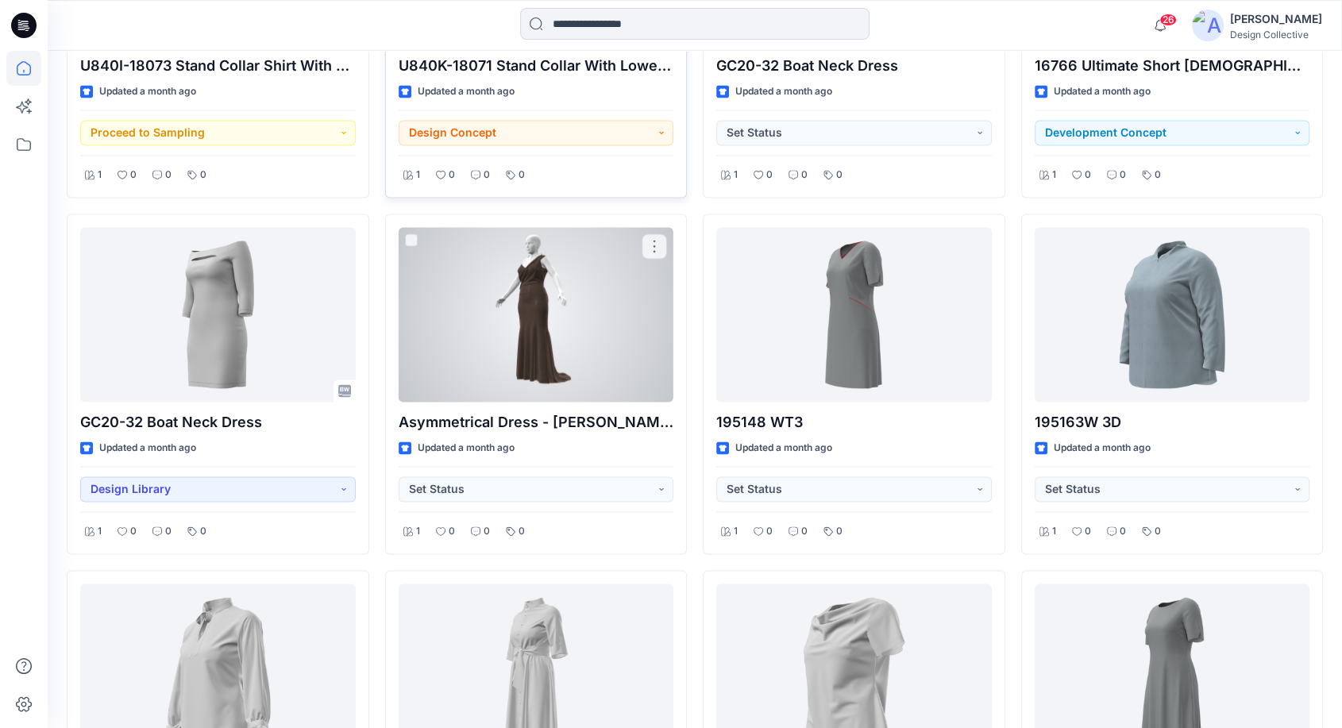
scroll to position [2289, 0]
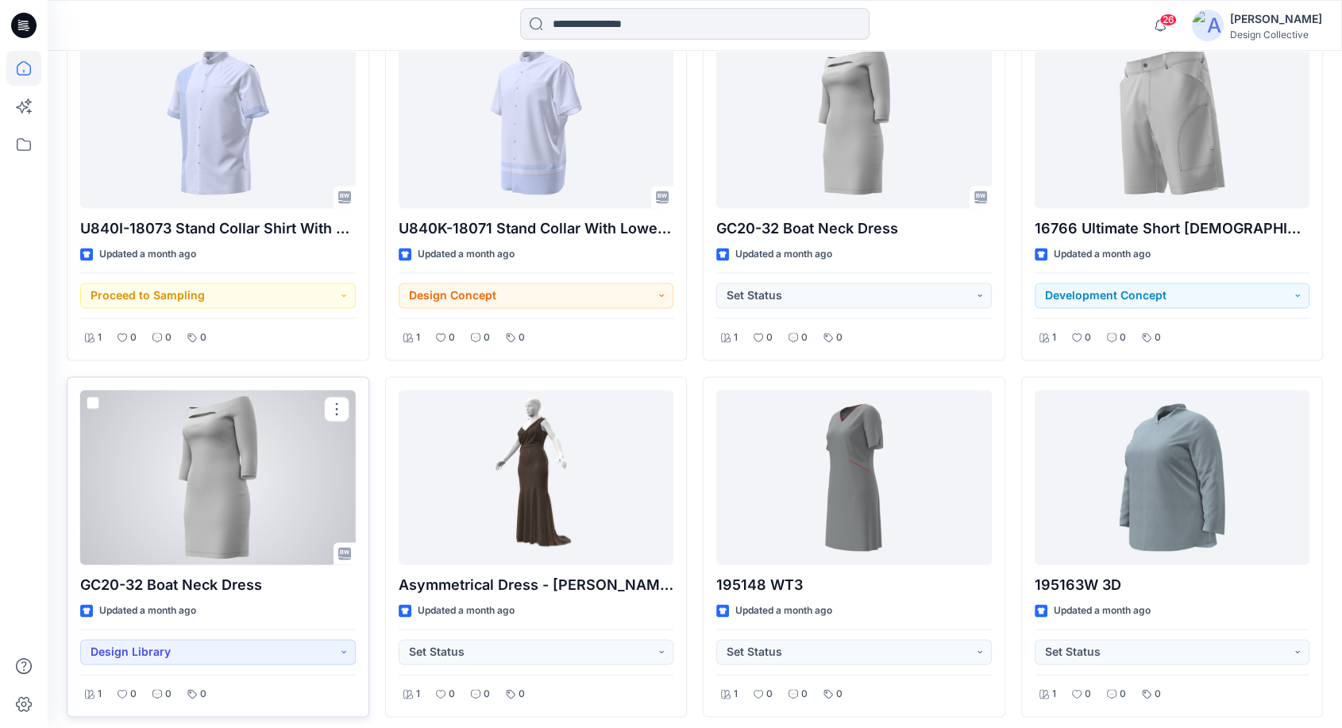
click at [163, 484] on div at bounding box center [217, 477] width 275 height 175
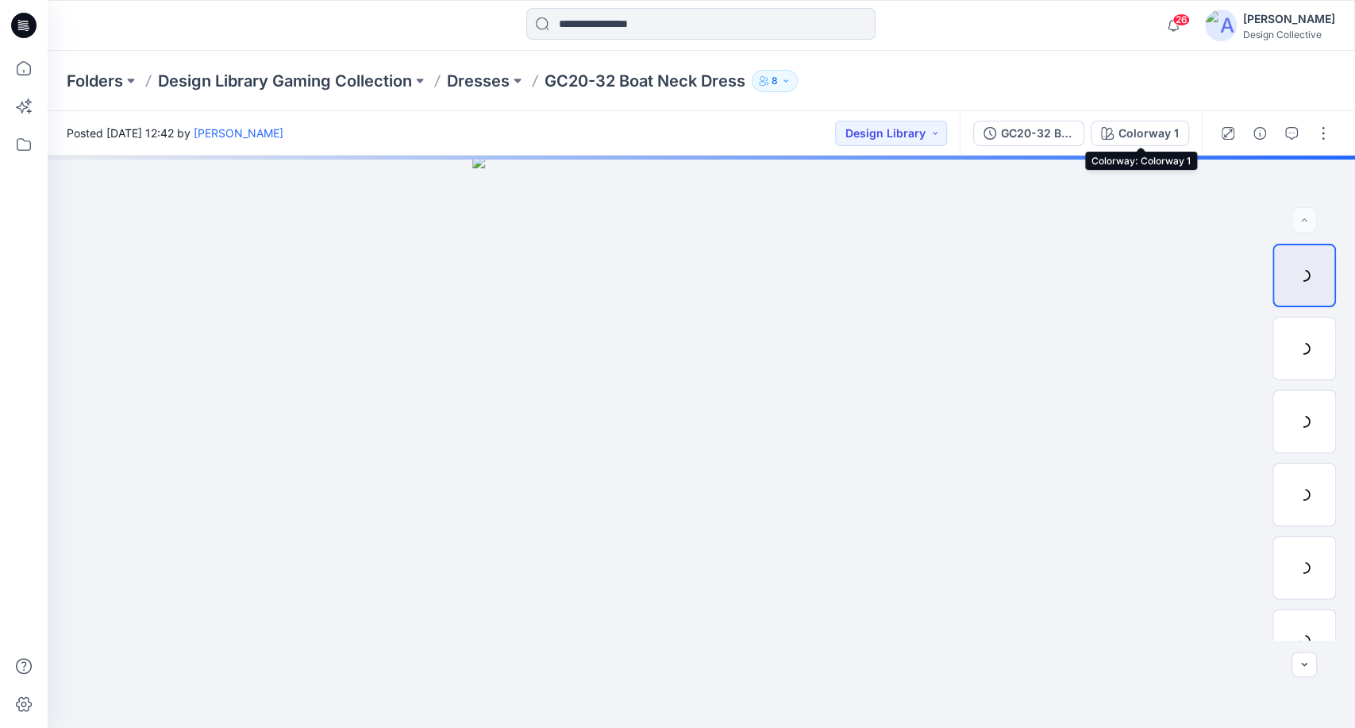
click at [1113, 137] on icon "button" at bounding box center [1107, 133] width 13 height 13
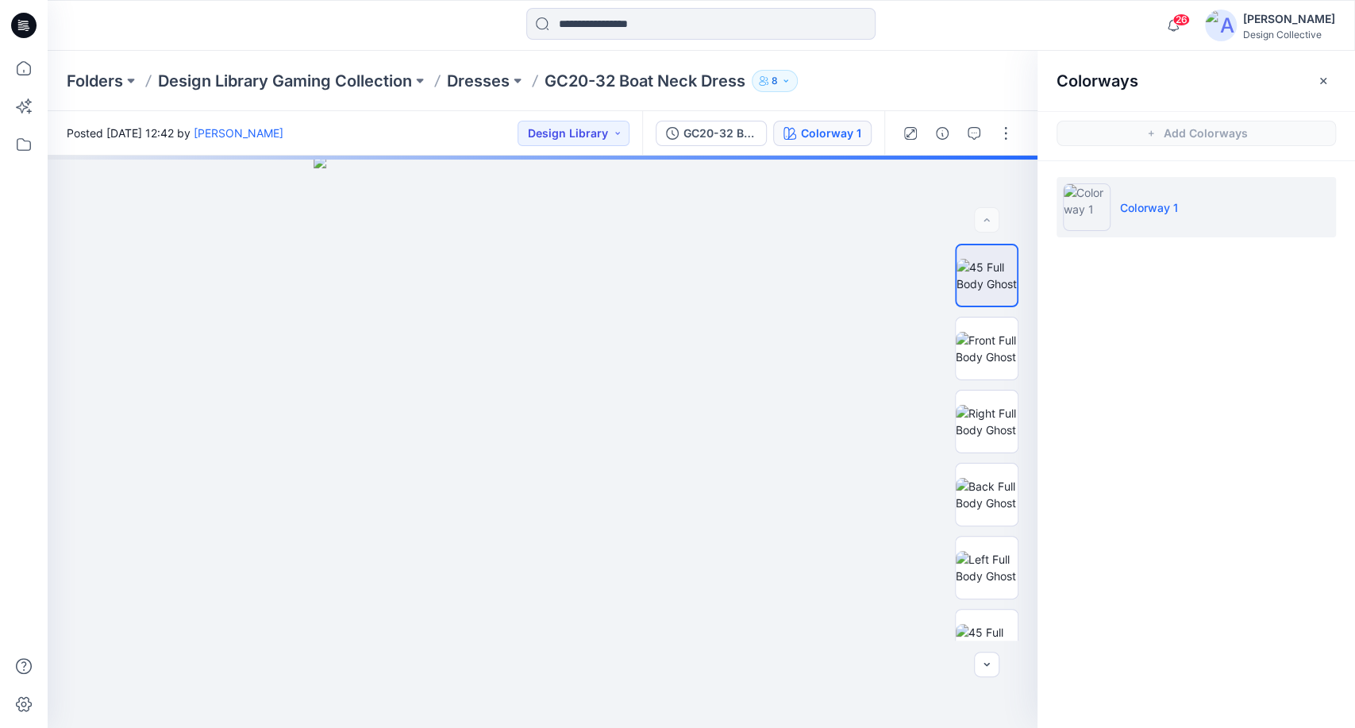
click at [1173, 222] on li "Colorway 1" at bounding box center [1196, 207] width 279 height 60
click at [1321, 79] on icon "button" at bounding box center [1323, 81] width 13 height 13
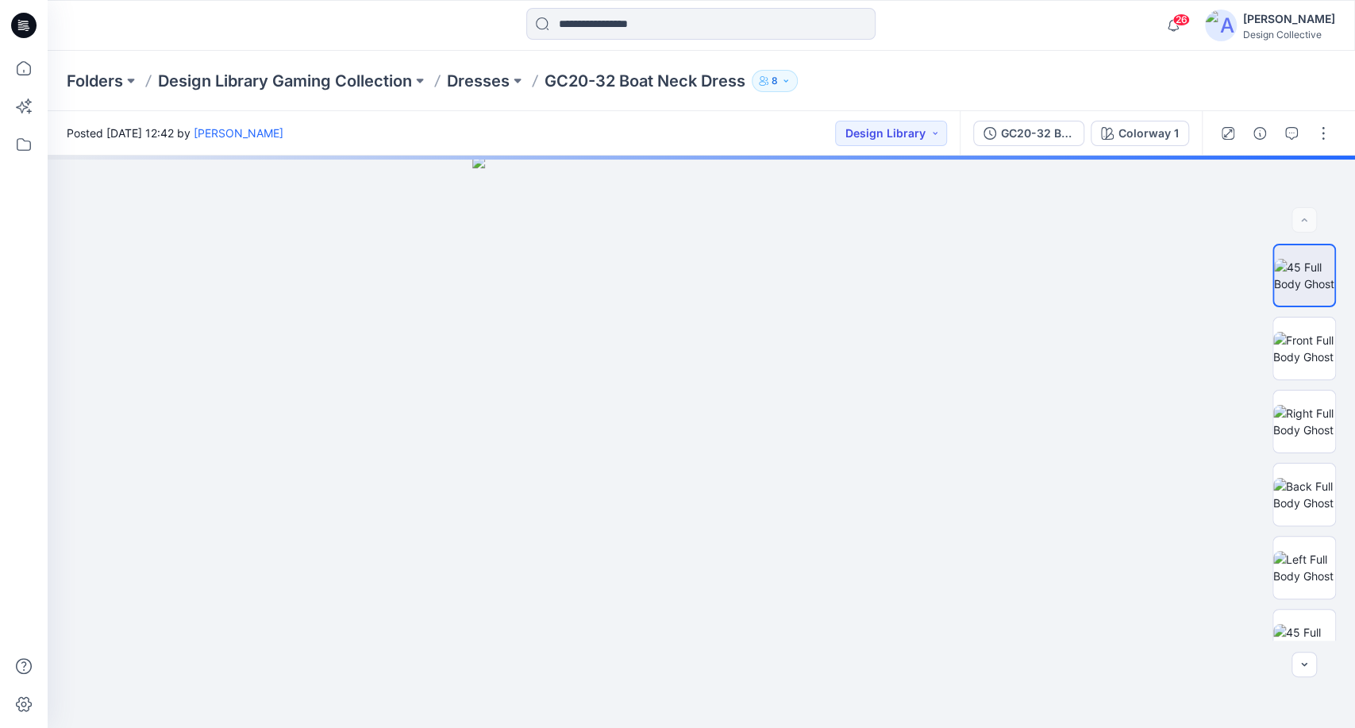
click at [10, 30] on div at bounding box center [23, 25] width 51 height 51
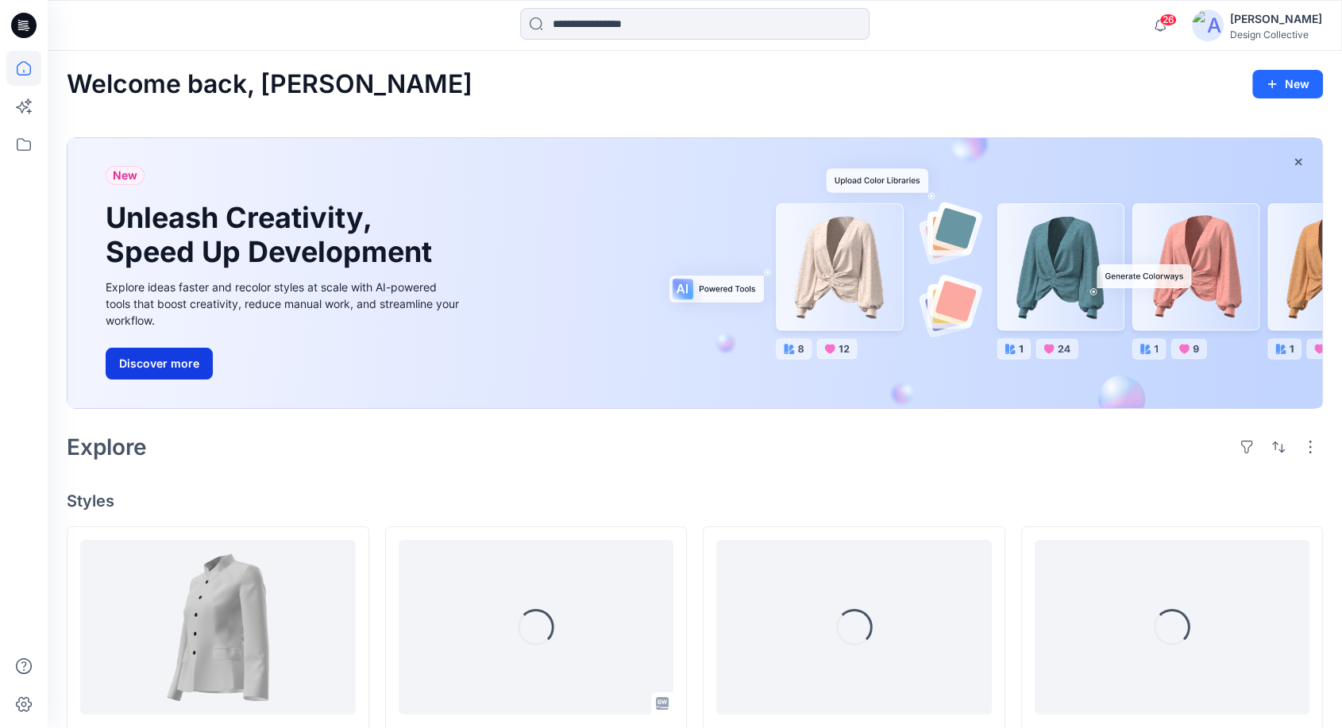
click at [160, 356] on button "Discover more" at bounding box center [159, 364] width 107 height 32
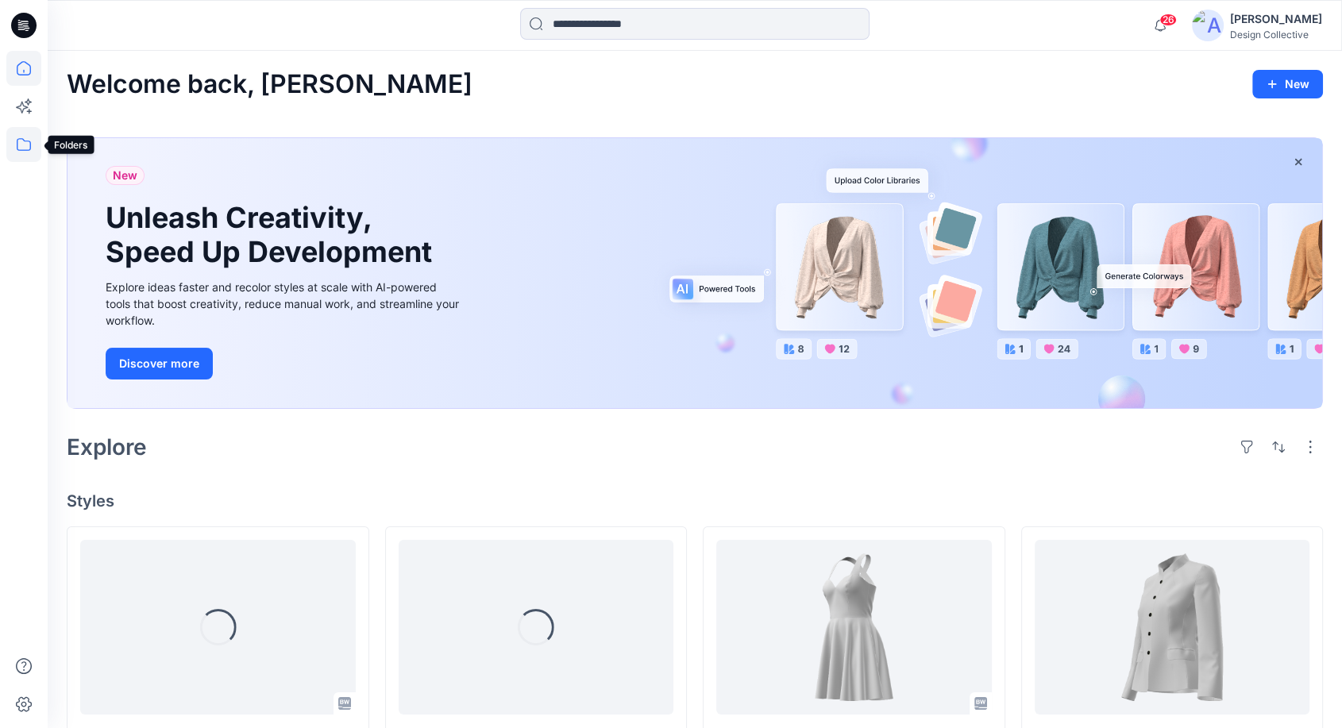
click at [19, 145] on icon at bounding box center [23, 144] width 35 height 35
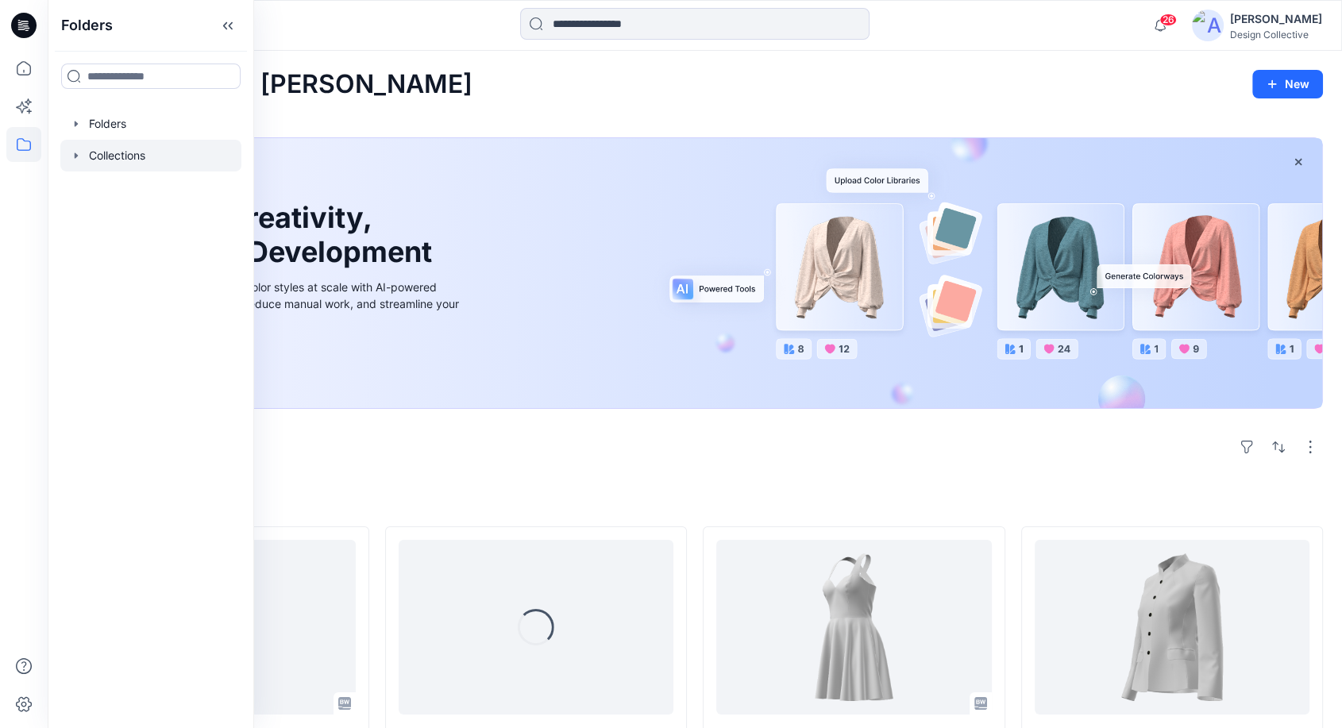
click at [130, 160] on div at bounding box center [150, 156] width 181 height 32
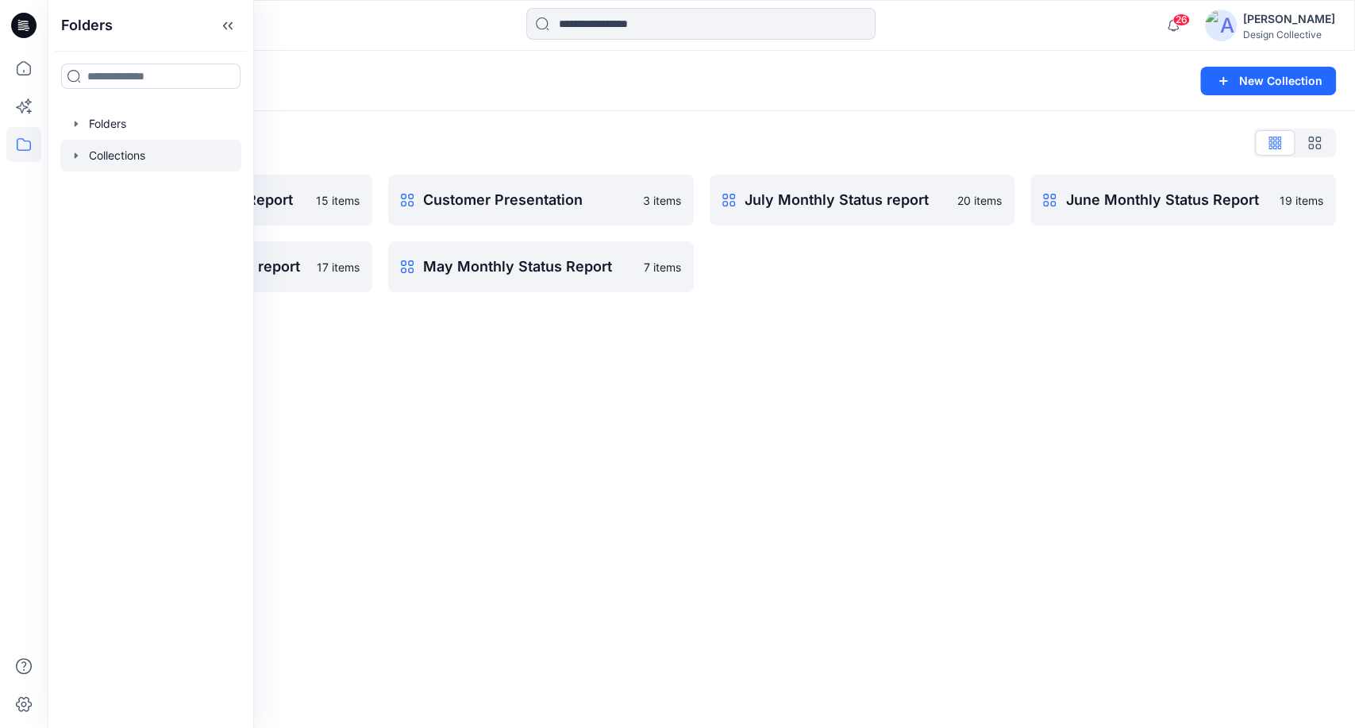
click at [439, 78] on div "Collections" at bounding box center [640, 81] width 1146 height 22
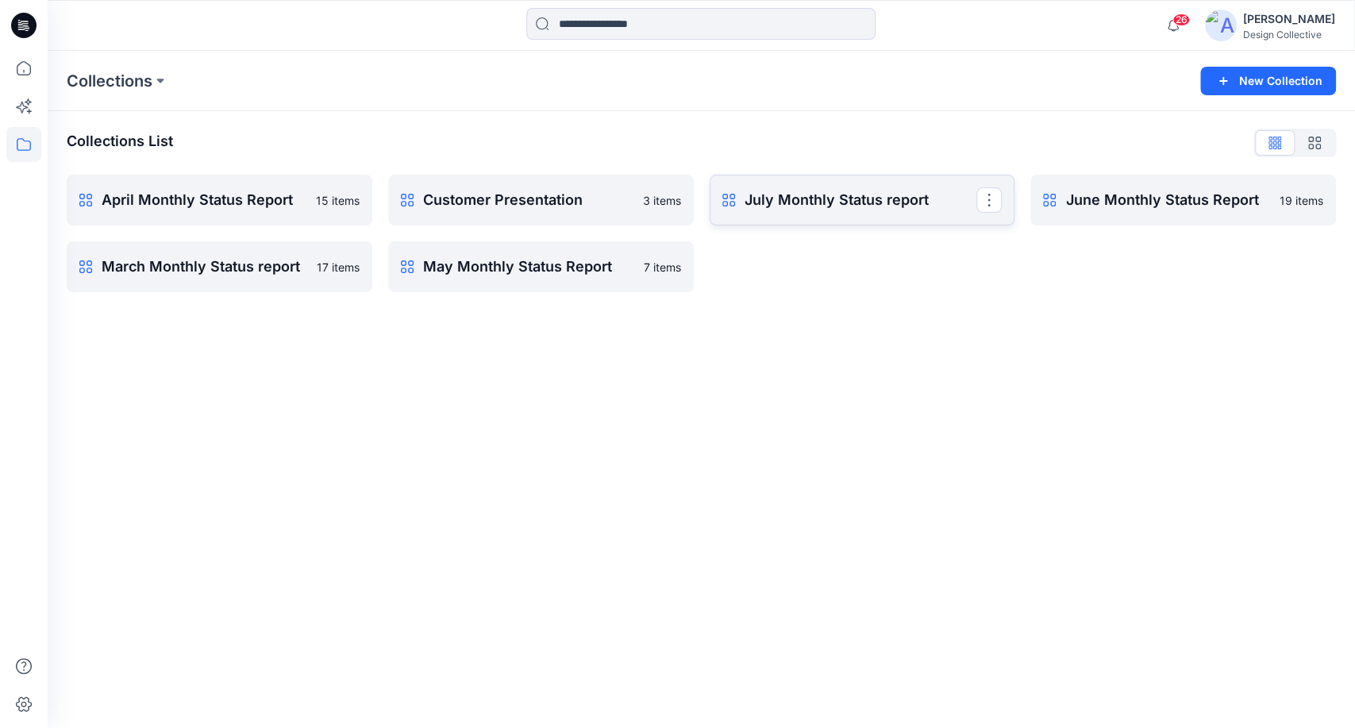
click at [794, 211] on link "July Monthly Status report Rename Collection Clone Collection Present Collectio…" at bounding box center [863, 200] width 306 height 51
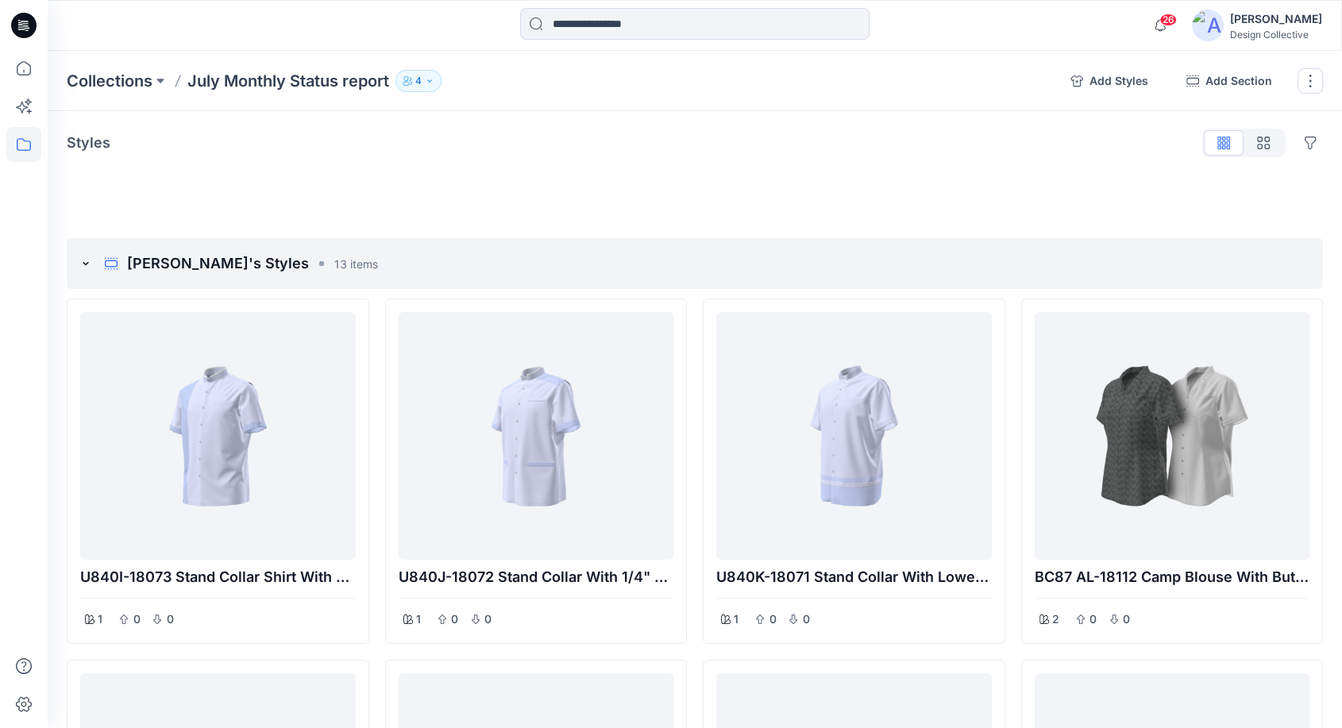
click at [427, 78] on icon "button" at bounding box center [430, 81] width 10 height 10
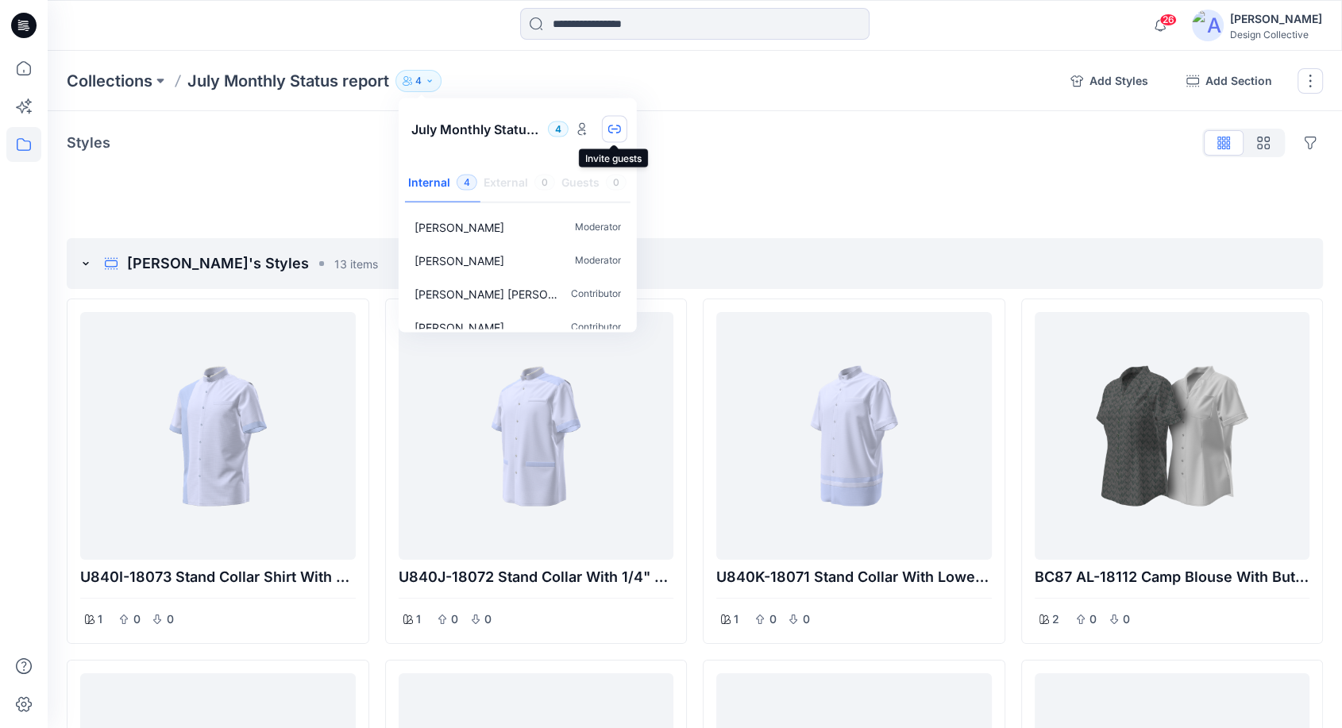
click at [610, 130] on icon "button" at bounding box center [614, 129] width 13 height 13
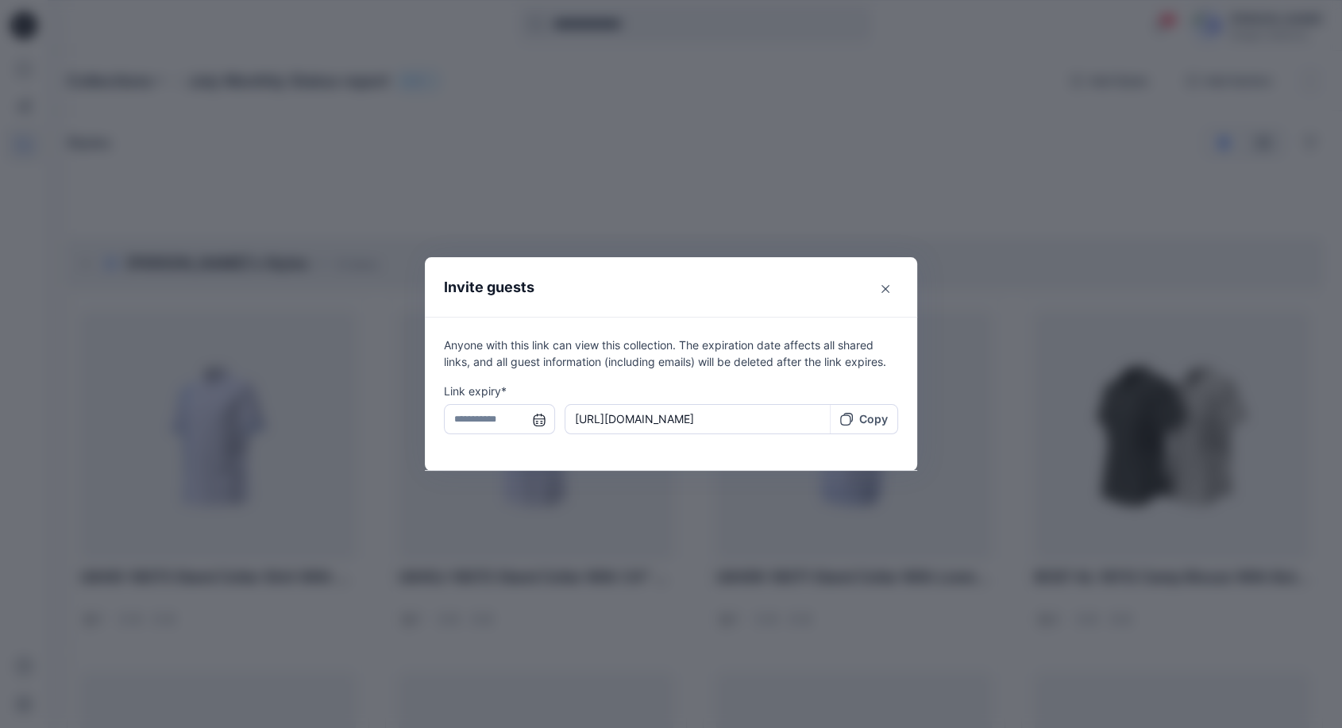
click at [547, 420] on input "text" at bounding box center [499, 419] width 111 height 30
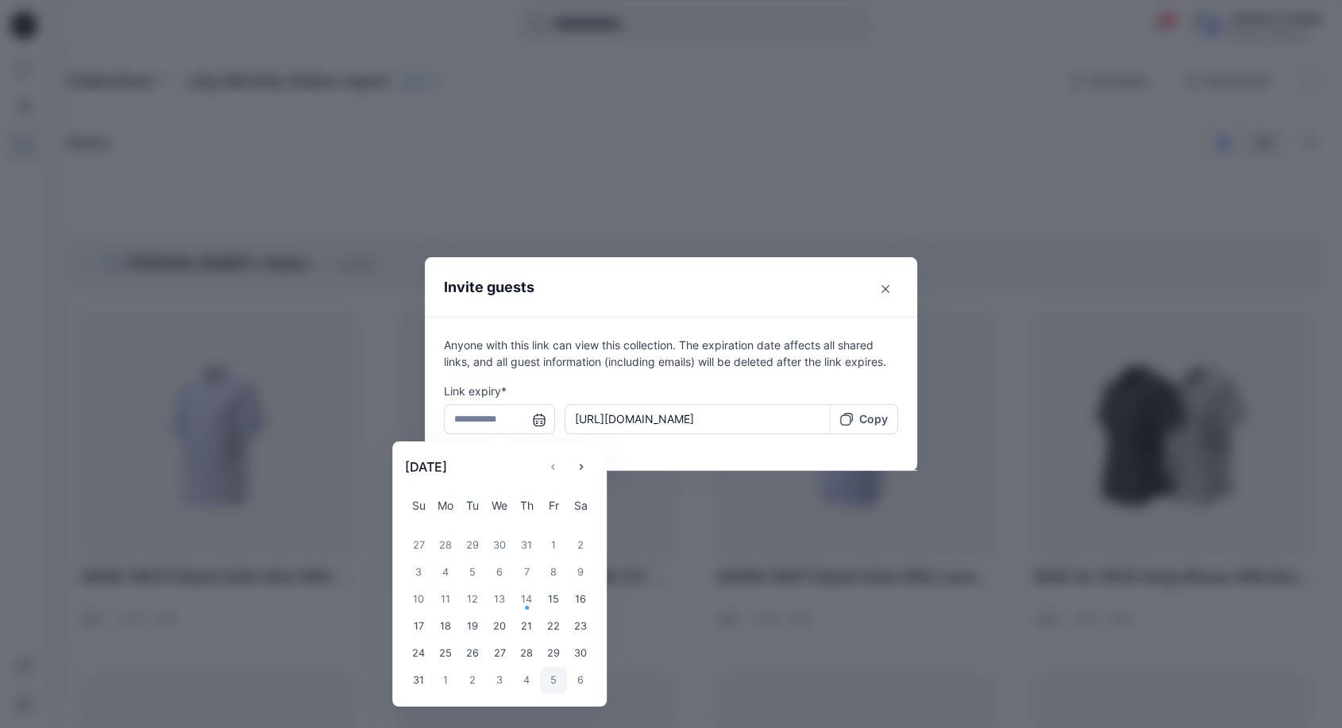
click at [567, 685] on div "5" at bounding box center [553, 680] width 27 height 27
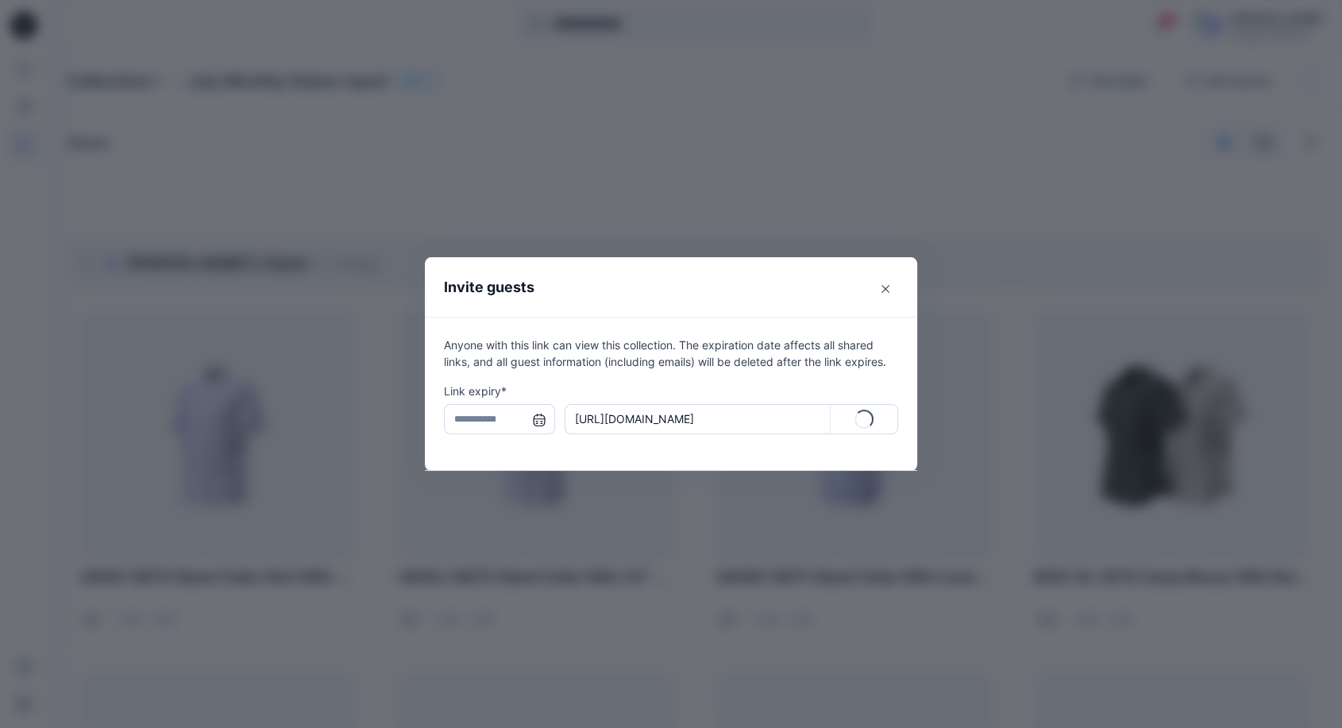
type input "**********"
click at [873, 416] on p "Copy" at bounding box center [873, 418] width 29 height 17
click at [896, 279] on button "Close" at bounding box center [885, 288] width 25 height 25
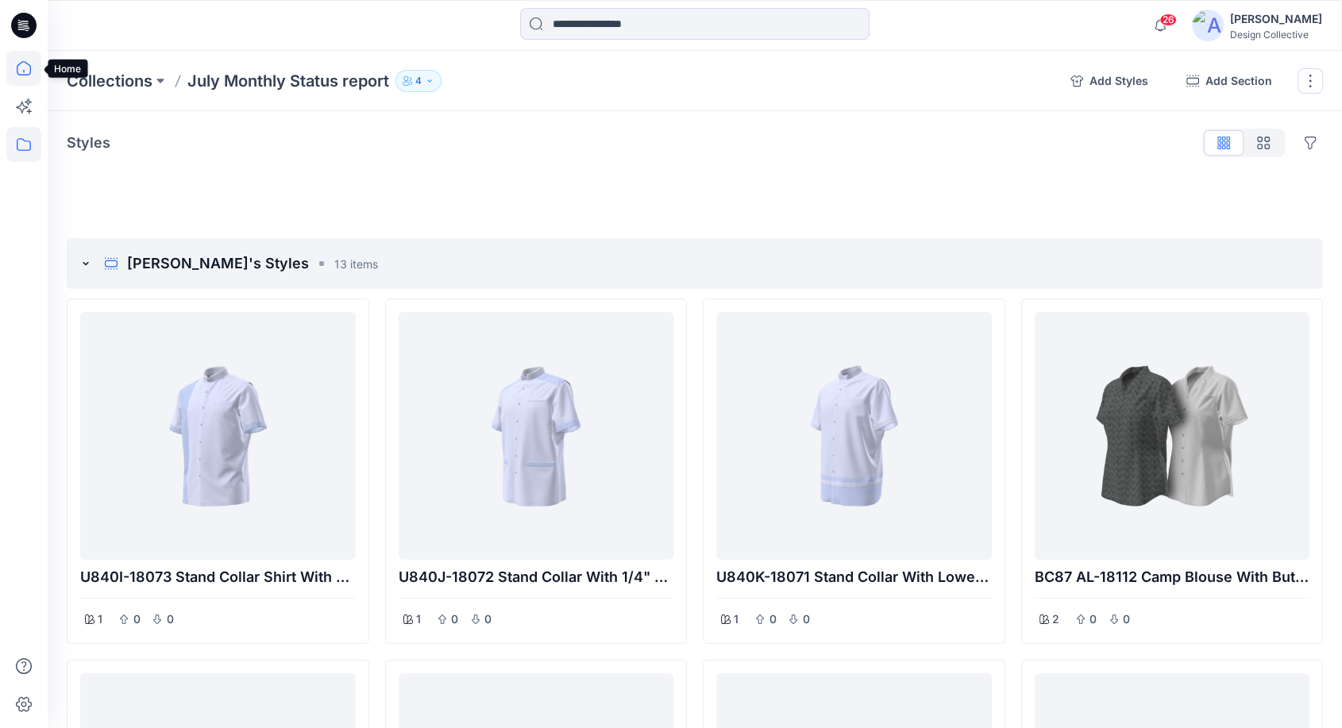
click at [28, 64] on icon at bounding box center [24, 68] width 14 height 14
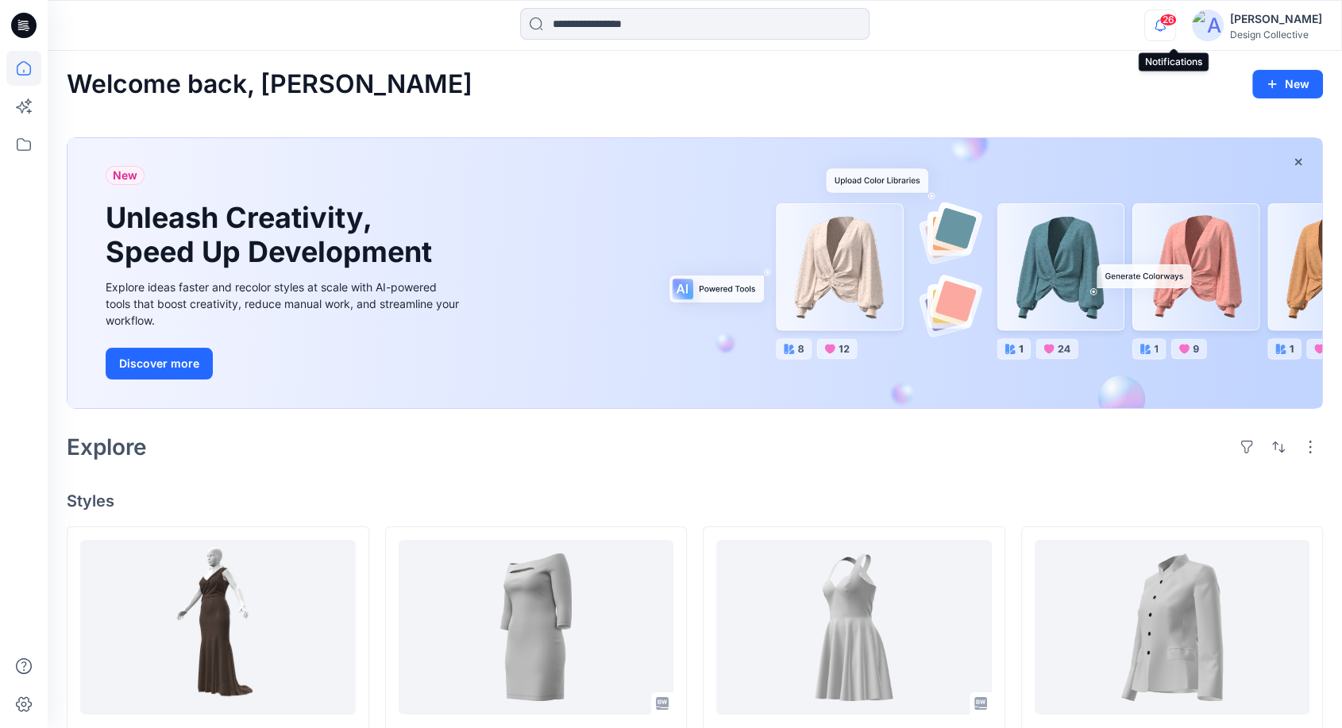
click at [1164, 15] on icon "button" at bounding box center [1160, 26] width 30 height 32
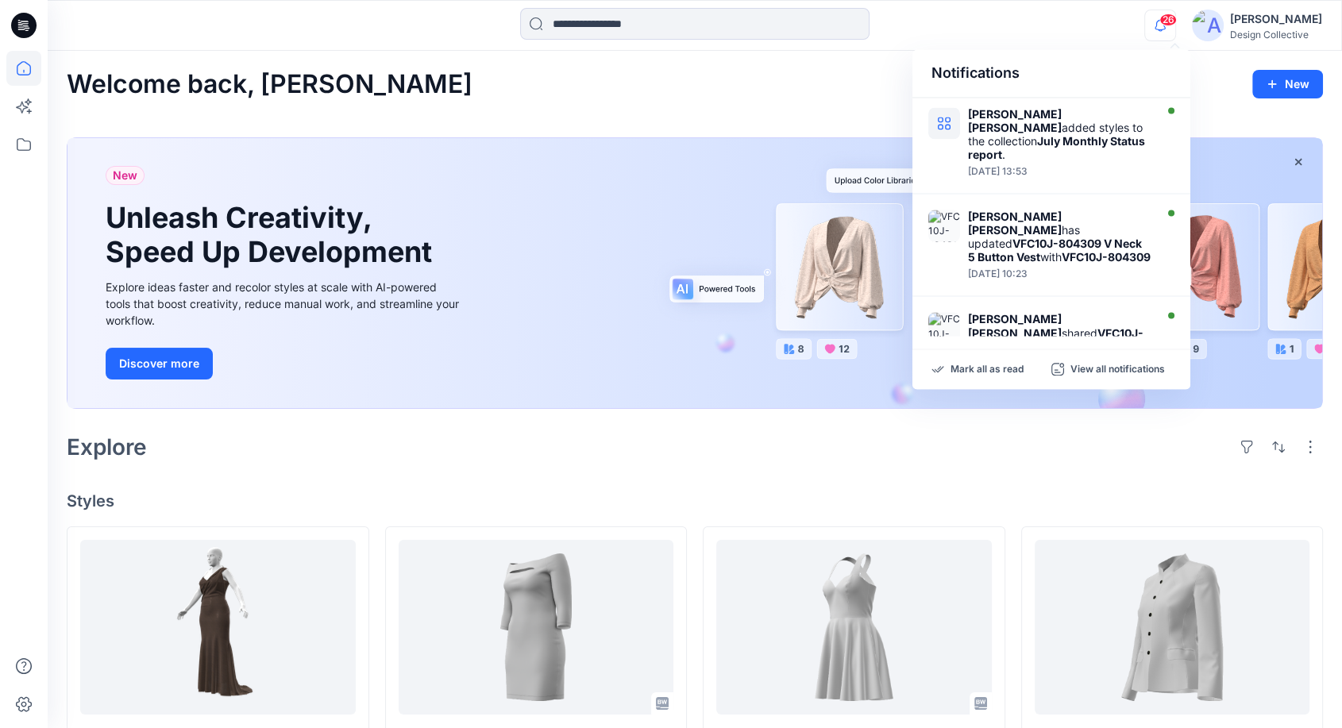
click at [1164, 15] on icon "button" at bounding box center [1160, 26] width 30 height 32
